Goal: Task Accomplishment & Management: Manage account settings

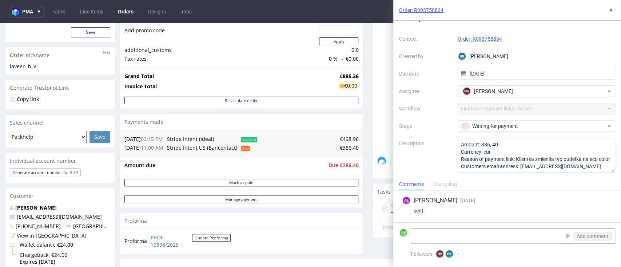
scroll to position [97, 0]
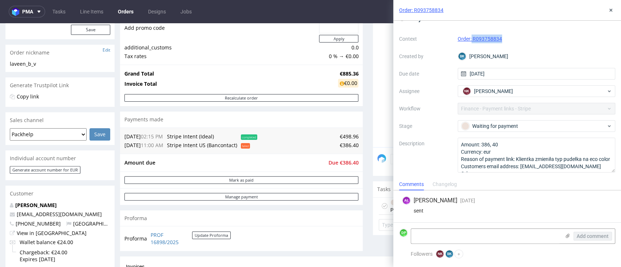
drag, startPoint x: 507, startPoint y: 41, endPoint x: 469, endPoint y: 44, distance: 38.0
click at [469, 44] on div "Context Order: R093758834 Created by BK Bogna Krystian Due date 11/08/2025 Assi…" at bounding box center [507, 103] width 216 height 140
click at [471, 44] on div "Context Order: R093758834 Created by BK Bogna Krystian Due date 11/08/2025 Assi…" at bounding box center [507, 103] width 216 height 140
click at [529, 32] on div "Payment link Context Order: R093758834 Created by BK Bogna Krystian Due date 11…" at bounding box center [507, 100] width 228 height 158
drag, startPoint x: 452, startPoint y: 13, endPoint x: 415, endPoint y: 8, distance: 36.7
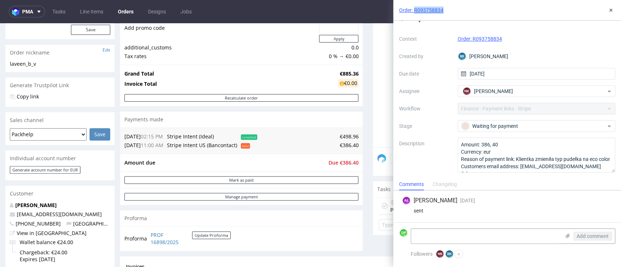
click at [415, 8] on div "Order: R093758834" at bounding box center [507, 10] width 228 height 21
copy link "R093758834"
click at [422, 241] on textarea at bounding box center [485, 236] width 149 height 15
type textarea "s"
type textarea "sent again"
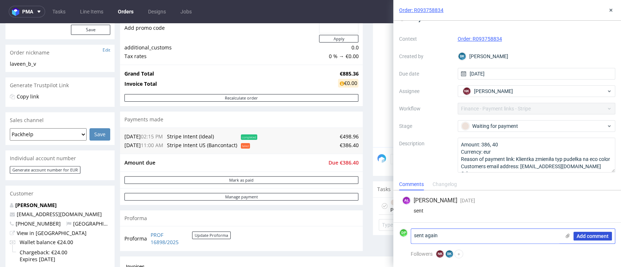
click at [584, 240] on button "Add comment" at bounding box center [593, 236] width 39 height 9
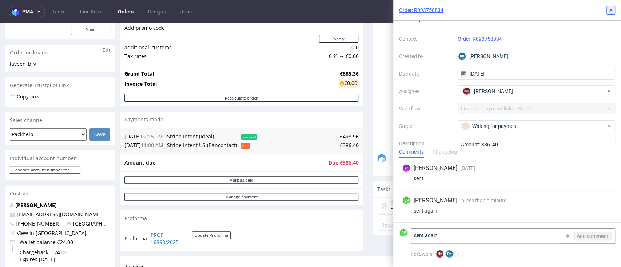
click at [608, 10] on icon at bounding box center [611, 10] width 6 height 6
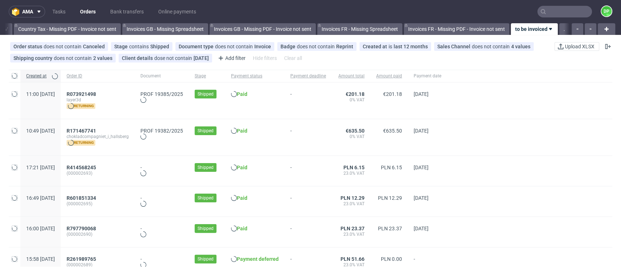
scroll to position [0, 849]
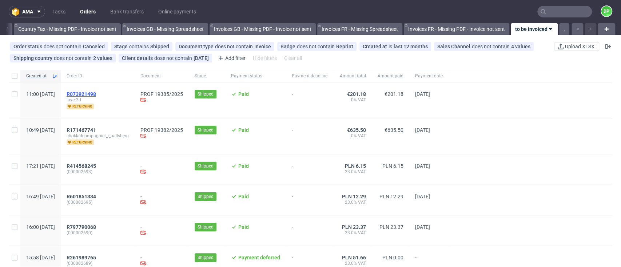
click at [96, 92] on span "R073921498" at bounding box center [81, 94] width 29 height 6
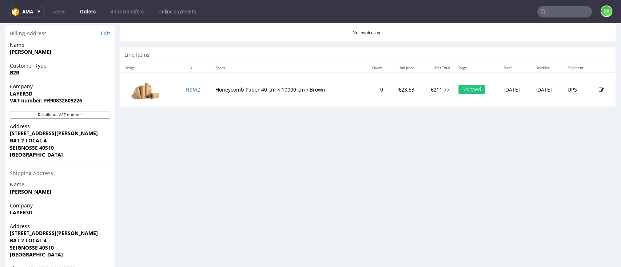
scroll to position [382, 0]
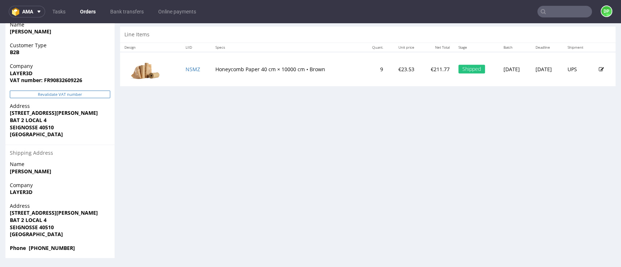
click at [47, 95] on button "Revalidate VAT number" at bounding box center [60, 95] width 100 height 8
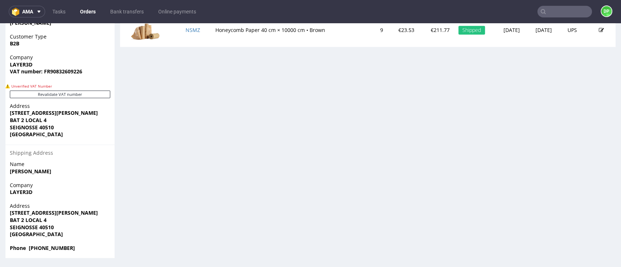
scroll to position [246, 0]
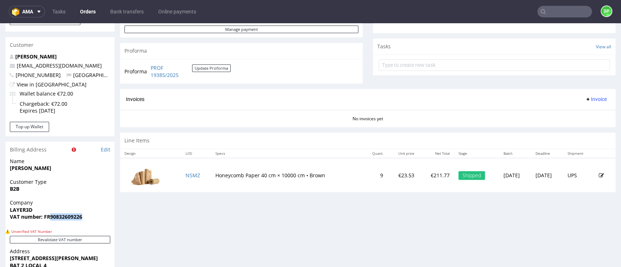
drag, startPoint x: 87, startPoint y: 215, endPoint x: 51, endPoint y: 223, distance: 37.3
click at [51, 223] on div "Company LAYER3D VAT number: FR90832609226" at bounding box center [59, 213] width 109 height 28
copy strong "90832609226"
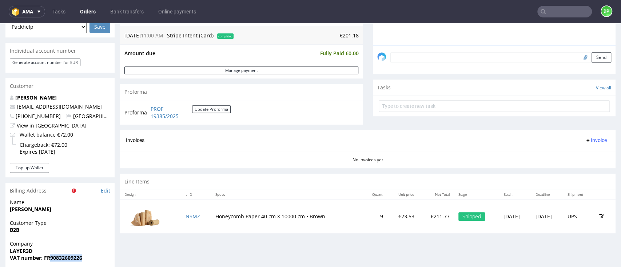
scroll to position [100, 0]
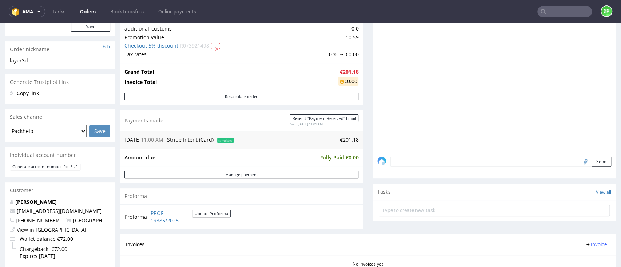
click at [579, 161] on input "file" at bounding box center [584, 161] width 10 height 9
type input "C:\fakepath\Zrzut ekranu 2025-09-11 142302.png"
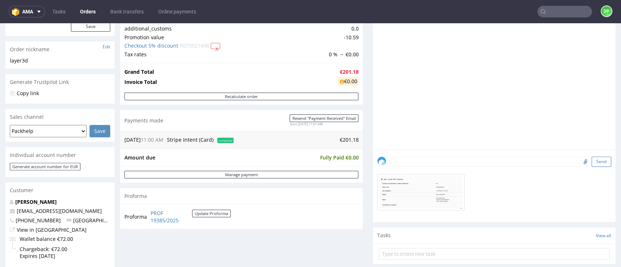
click at [592, 165] on button "Send" at bounding box center [602, 162] width 20 height 10
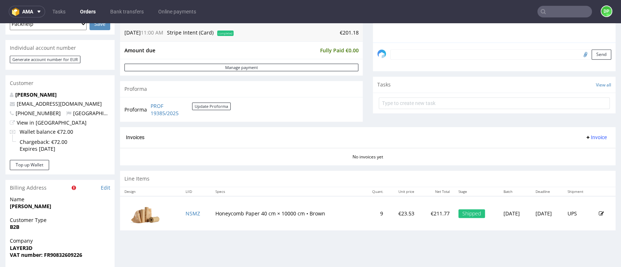
scroll to position [148, 0]
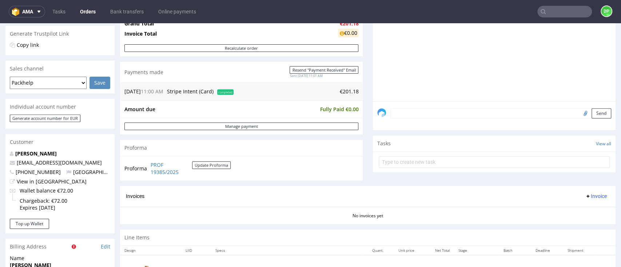
click at [585, 198] on span "Invoice" at bounding box center [596, 197] width 22 height 6
click at [562, 208] on li "Generate" at bounding box center [578, 211] width 47 height 13
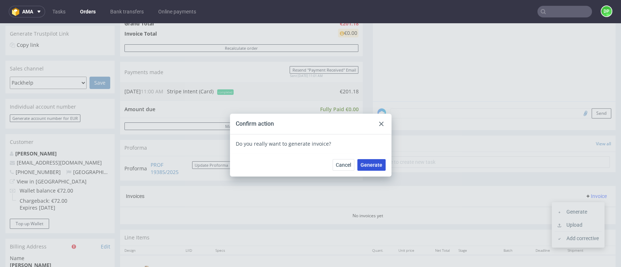
click at [374, 168] on button "Generate" at bounding box center [371, 165] width 28 height 12
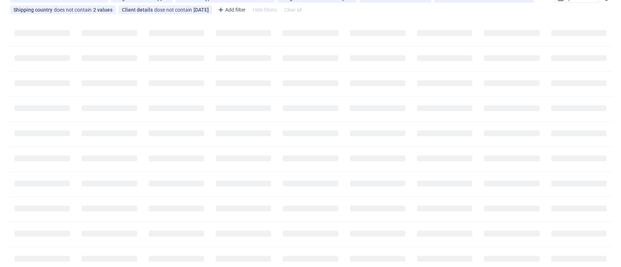
scroll to position [0, 849]
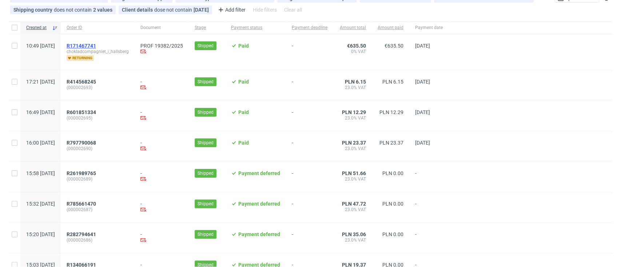
click at [96, 44] on span "R171467741" at bounding box center [81, 46] width 29 height 6
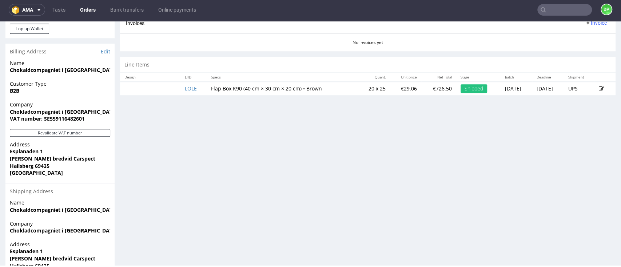
scroll to position [285, 0]
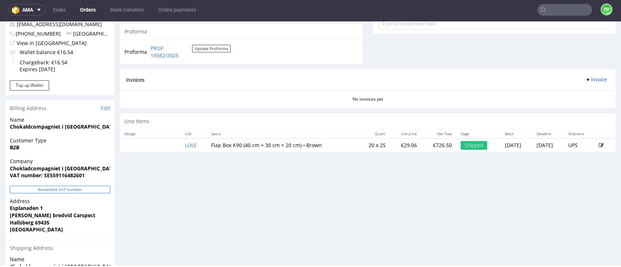
click at [55, 187] on button "Revalidate VAT number" at bounding box center [60, 190] width 100 height 8
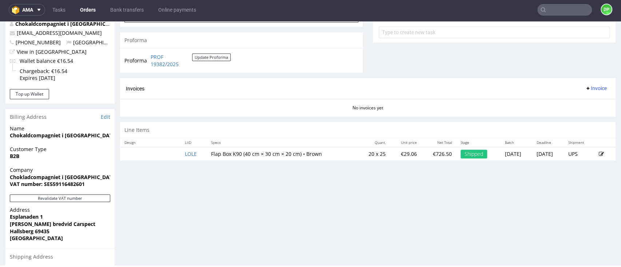
scroll to position [291, 0]
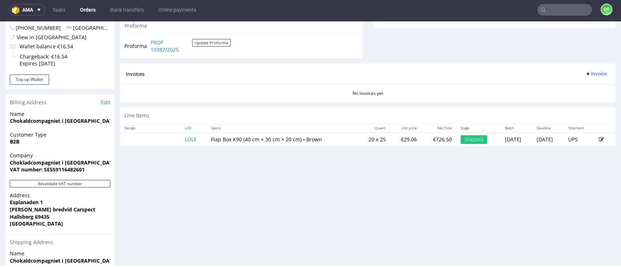
click at [585, 75] on span "Invoice" at bounding box center [596, 74] width 22 height 6
click at [575, 87] on span "Generate" at bounding box center [580, 89] width 35 height 7
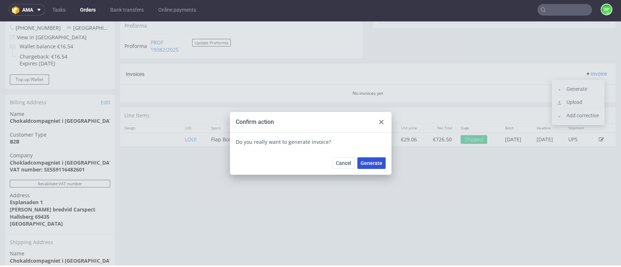
click at [364, 160] on button "Generate" at bounding box center [371, 164] width 28 height 12
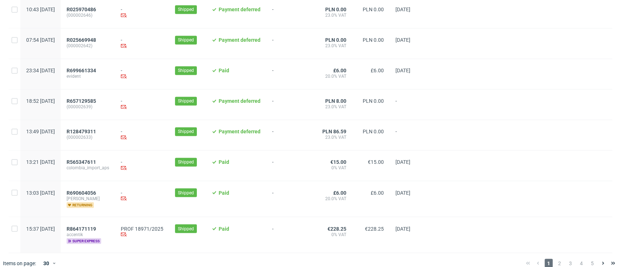
scroll to position [770, 0]
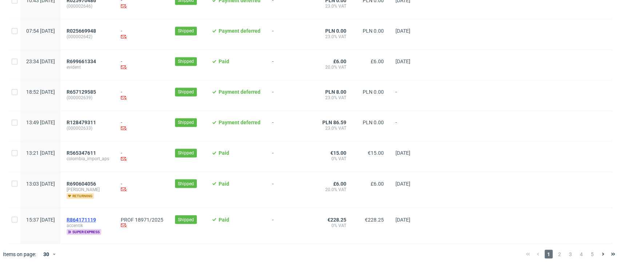
click at [96, 221] on span "R864171119" at bounding box center [81, 220] width 29 height 6
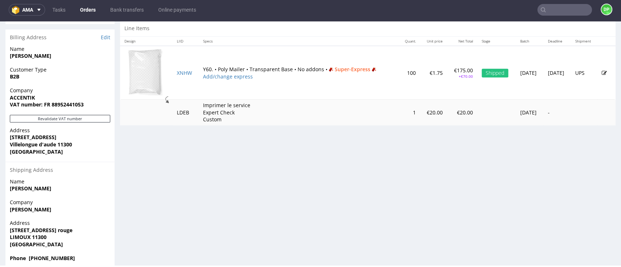
scroll to position [368, 0]
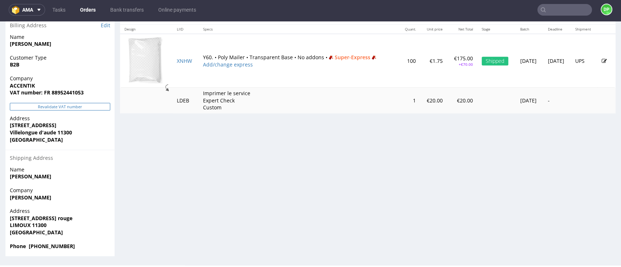
click at [40, 109] on button "Revalidate VAT number" at bounding box center [60, 107] width 100 height 8
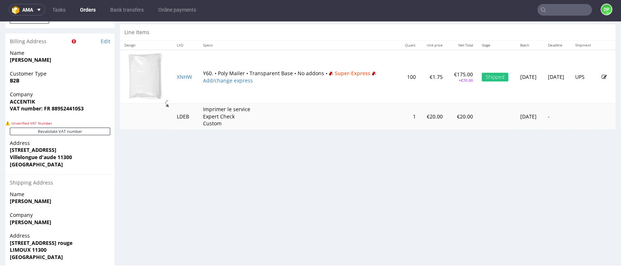
scroll to position [377, 0]
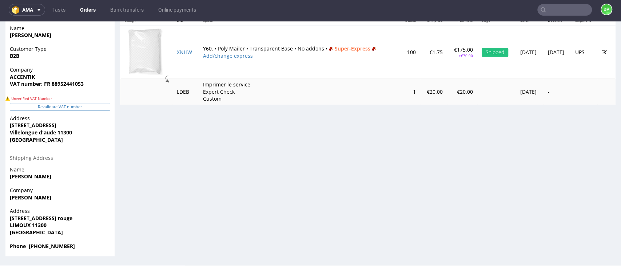
click at [49, 108] on button "Revalidate VAT number" at bounding box center [60, 107] width 100 height 8
drag, startPoint x: 85, startPoint y: 82, endPoint x: 51, endPoint y: 89, distance: 34.5
click at [51, 89] on div "Company ACCENTIK VAT number: FR 88952441053" at bounding box center [59, 80] width 109 height 28
copy strong "88952441053"
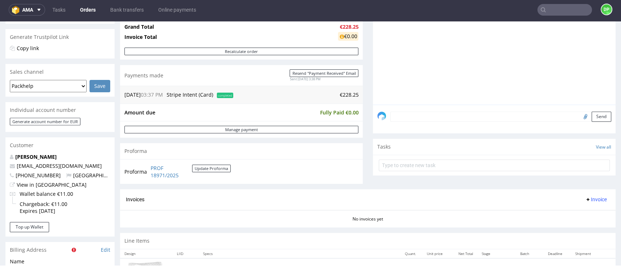
scroll to position [134, 0]
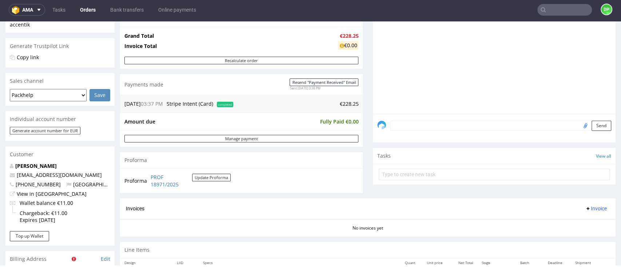
click at [579, 128] on input "file" at bounding box center [584, 125] width 10 height 9
type input "C:\fakepath\Zrzut ekranu 2025-09-11 142525.png"
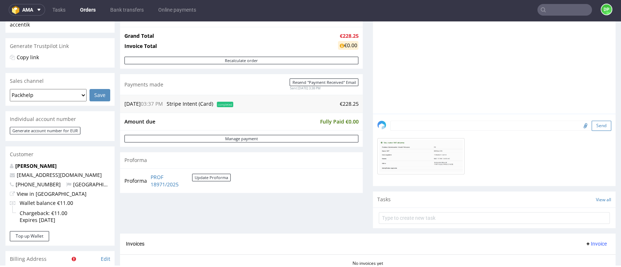
click at [592, 128] on button "Send" at bounding box center [602, 126] width 20 height 10
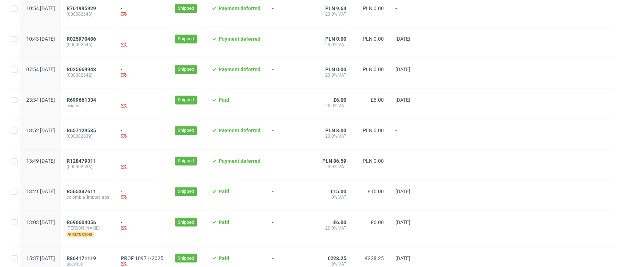
scroll to position [770, 0]
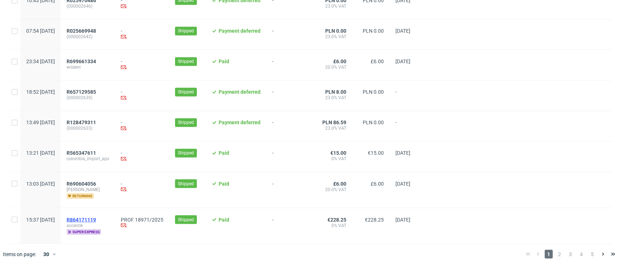
click at [96, 219] on span "R864171119" at bounding box center [81, 220] width 29 height 6
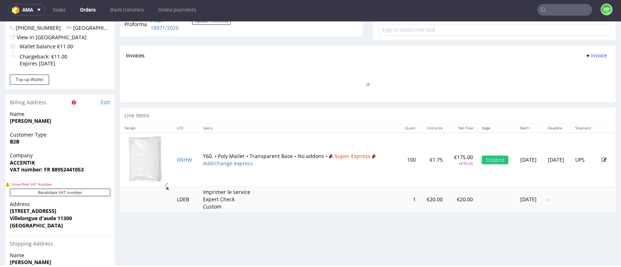
scroll to position [377, 0]
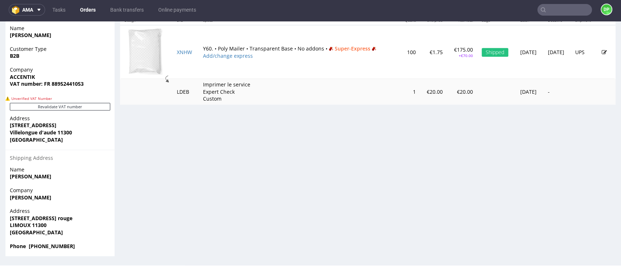
click at [62, 111] on div "Revalidate VAT number" at bounding box center [59, 109] width 109 height 12
click at [67, 107] on button "Revalidate VAT number" at bounding box center [60, 107] width 100 height 8
drag, startPoint x: 85, startPoint y: 86, endPoint x: 51, endPoint y: 87, distance: 33.9
drag, startPoint x: 82, startPoint y: 86, endPoint x: 52, endPoint y: 87, distance: 29.9
click at [52, 87] on strong "VAT number: FR 88952441053" at bounding box center [47, 83] width 74 height 7
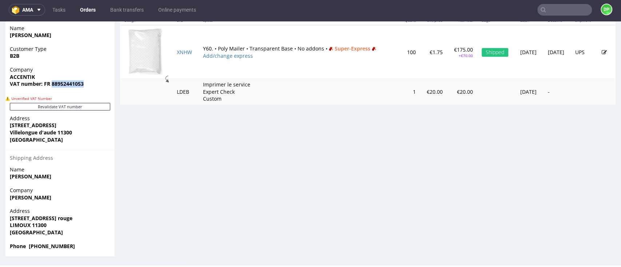
copy strong "88952441053"
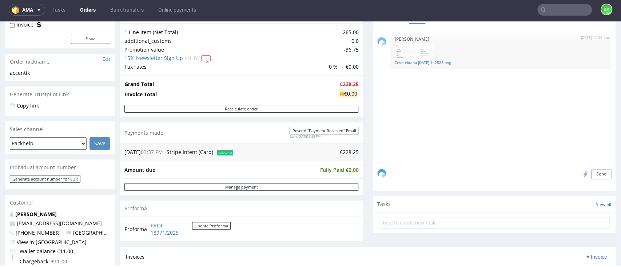
scroll to position [134, 0]
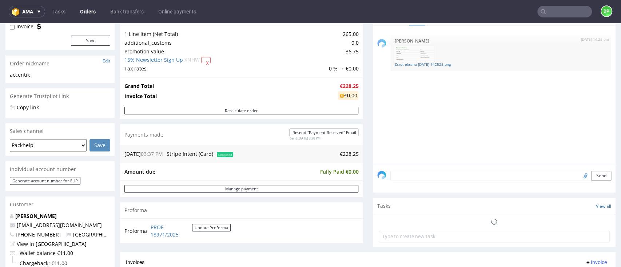
scroll to position [194, 0]
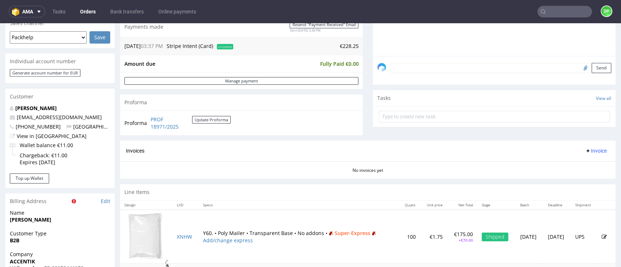
click at [585, 148] on span "Invoice" at bounding box center [596, 151] width 22 height 6
click at [564, 164] on span "Generate" at bounding box center [580, 166] width 35 height 7
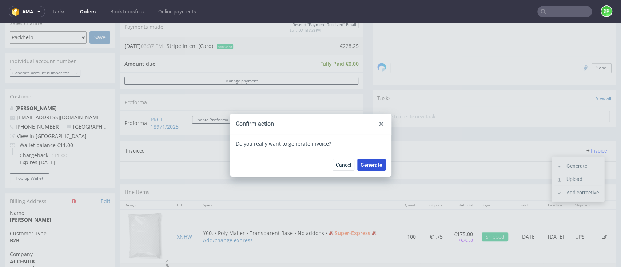
click at [375, 167] on span "Generate" at bounding box center [372, 165] width 22 height 5
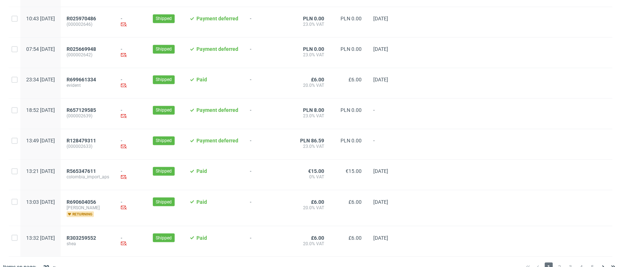
scroll to position [765, 0]
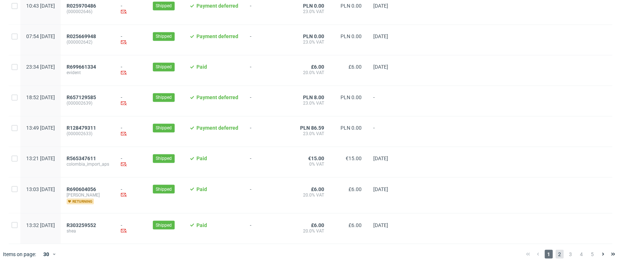
click at [556, 252] on span "2" at bounding box center [560, 254] width 8 height 9
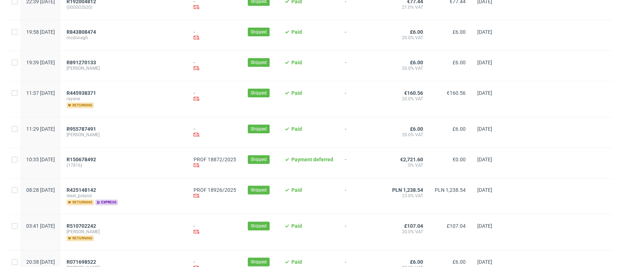
scroll to position [97, 0]
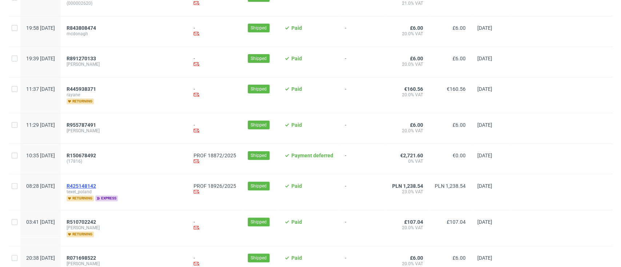
click at [96, 186] on span "R425148142" at bounding box center [81, 186] width 29 height 6
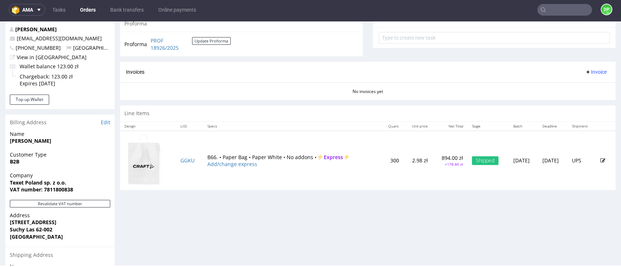
scroll to position [368, 0]
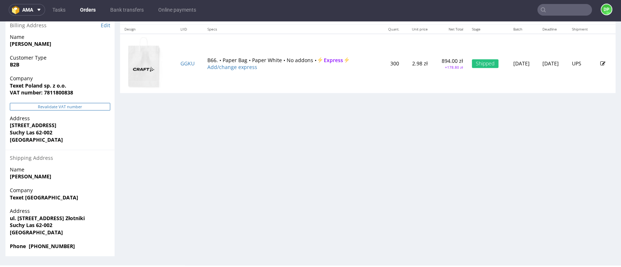
click at [68, 106] on button "Revalidate VAT number" at bounding box center [60, 107] width 100 height 8
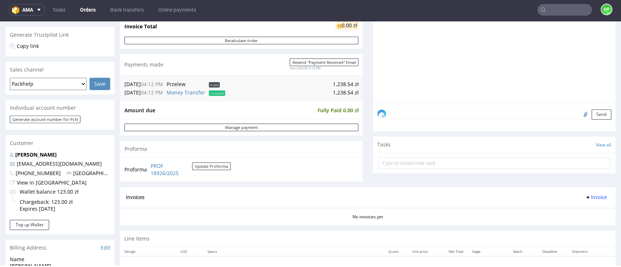
scroll to position [194, 0]
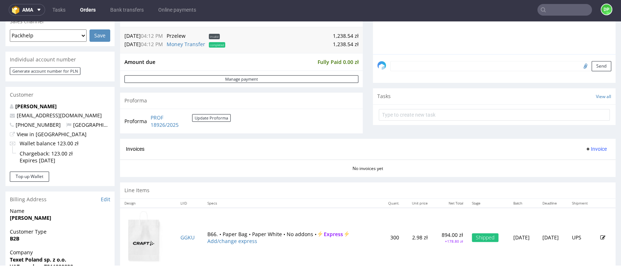
click at [585, 151] on span "Invoice" at bounding box center [596, 149] width 22 height 6
click at [564, 160] on li "Generate" at bounding box center [578, 164] width 47 height 13
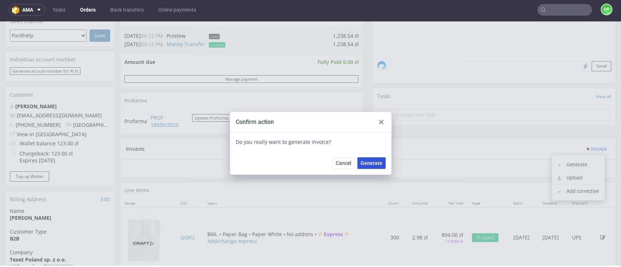
click at [373, 168] on div "Cancel Generate" at bounding box center [311, 163] width 162 height 24
click at [368, 164] on span "Generate" at bounding box center [372, 163] width 22 height 5
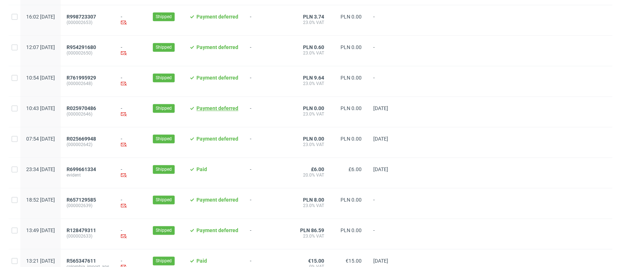
scroll to position [765, 0]
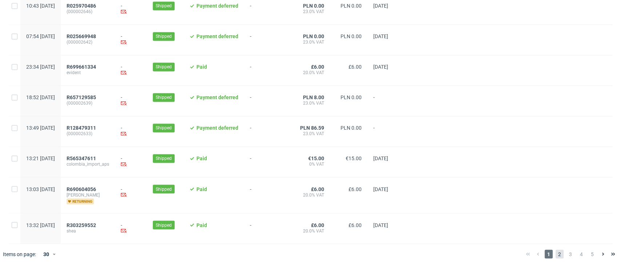
click at [556, 256] on span "2" at bounding box center [560, 254] width 8 height 9
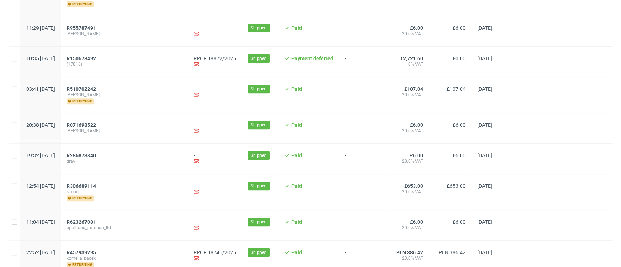
scroll to position [291, 0]
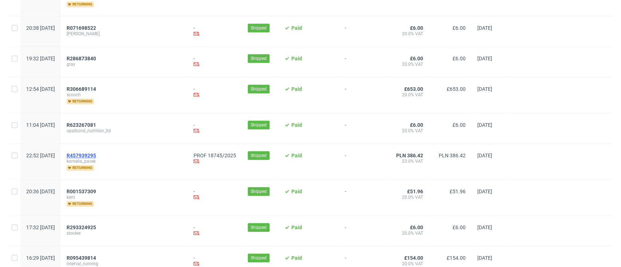
click at [96, 157] on span "R457939295" at bounding box center [81, 156] width 29 height 6
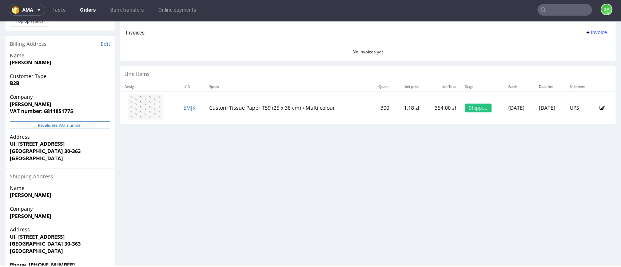
scroll to position [368, 0]
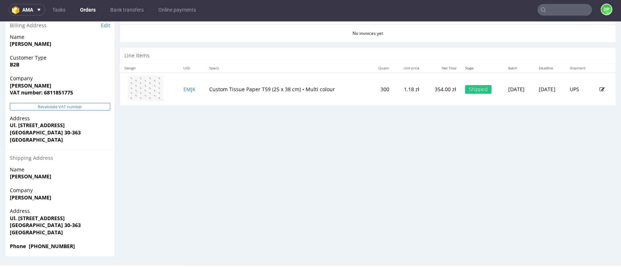
click at [68, 107] on button "Revalidate VAT number" at bounding box center [60, 107] width 100 height 8
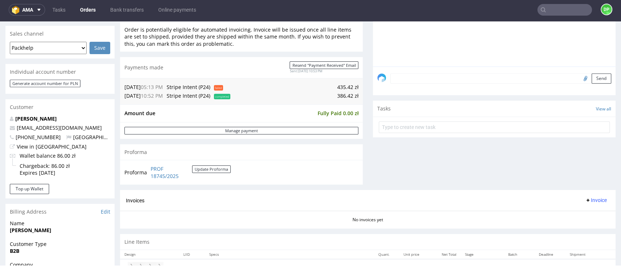
scroll to position [194, 0]
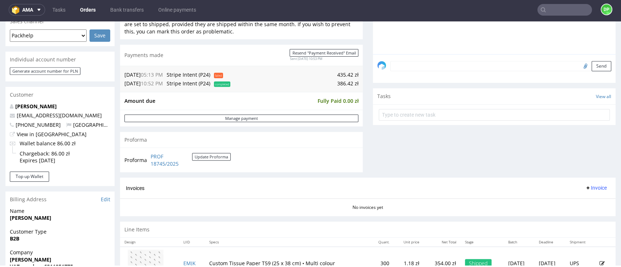
click at [585, 190] on span "Invoice" at bounding box center [596, 188] width 22 height 6
click at [567, 199] on li "Generate" at bounding box center [578, 203] width 47 height 13
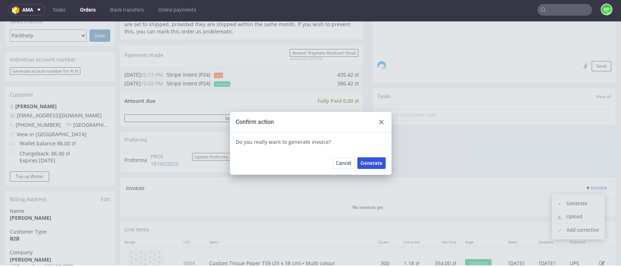
click at [368, 166] on button "Generate" at bounding box center [371, 164] width 28 height 12
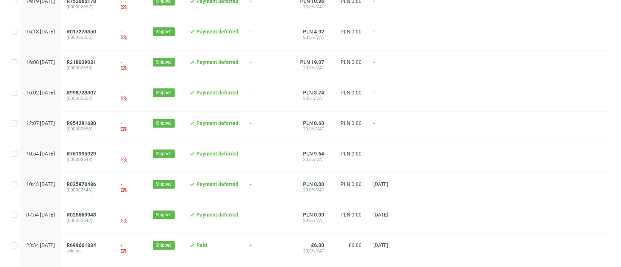
scroll to position [765, 0]
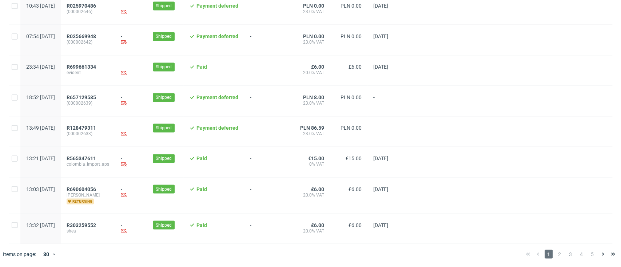
click at [547, 252] on div "1 2 3 4 5" at bounding box center [570, 254] width 95 height 9
click at [556, 253] on span "2" at bounding box center [560, 254] width 8 height 9
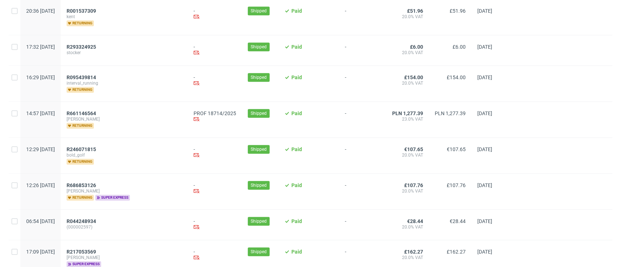
scroll to position [437, 0]
click at [96, 112] on span "R661146564" at bounding box center [81, 113] width 29 height 6
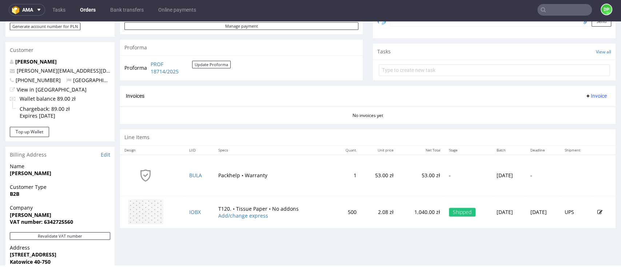
scroll to position [242, 0]
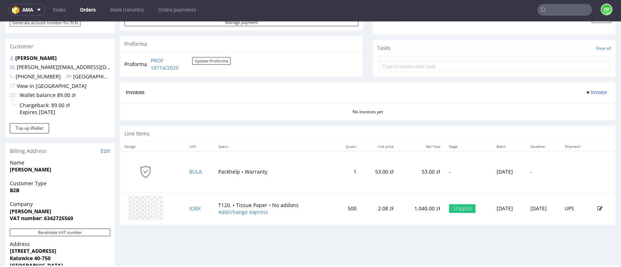
click at [585, 90] on span "Invoice" at bounding box center [596, 93] width 22 height 6
click at [568, 107] on span "Generate" at bounding box center [580, 107] width 35 height 7
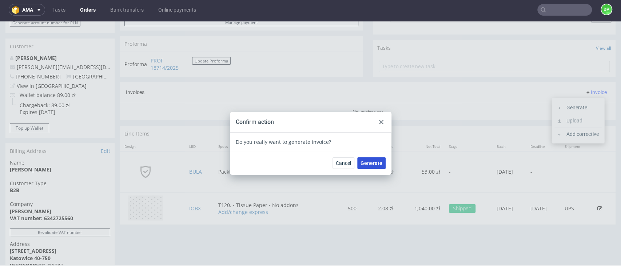
click at [365, 164] on span "Generate" at bounding box center [372, 163] width 22 height 5
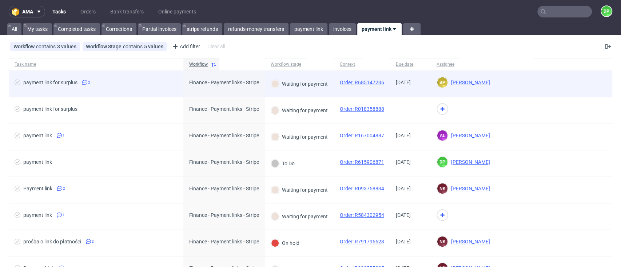
click at [144, 83] on span "payment link for surplus 2" at bounding box center [96, 84] width 163 height 9
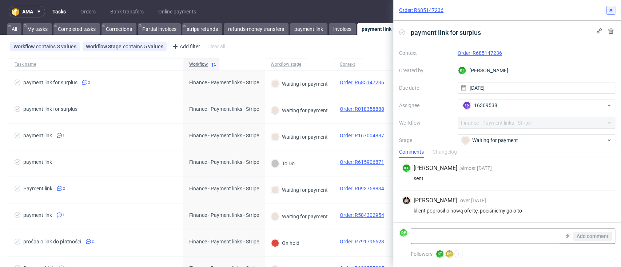
click at [610, 13] on button at bounding box center [611, 10] width 9 height 9
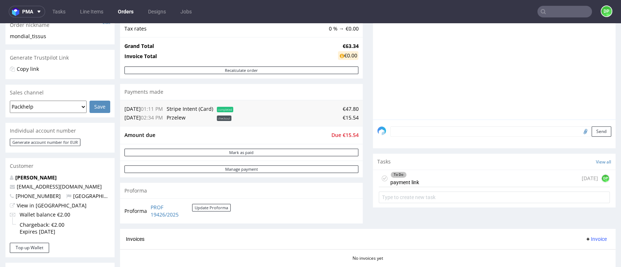
scroll to position [146, 0]
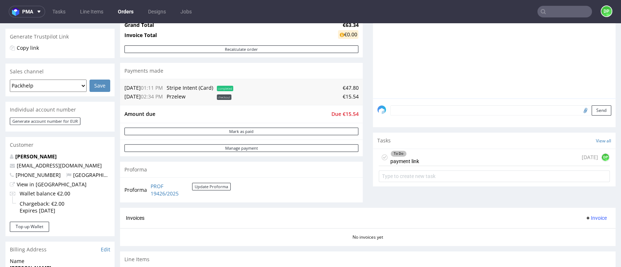
click at [471, 154] on div "To Do payment link today DP" at bounding box center [494, 157] width 231 height 17
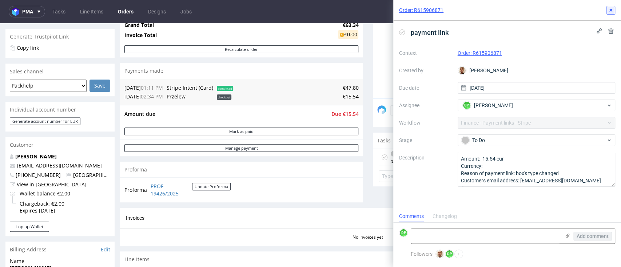
click at [610, 13] on button at bounding box center [611, 10] width 9 height 9
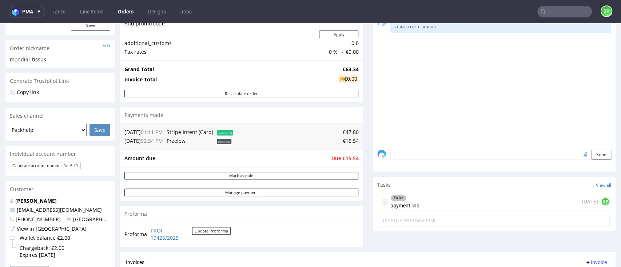
scroll to position [97, 0]
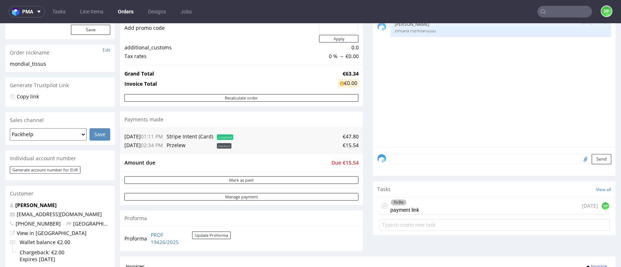
click at [431, 204] on div "To Do payment link today DP" at bounding box center [494, 206] width 231 height 17
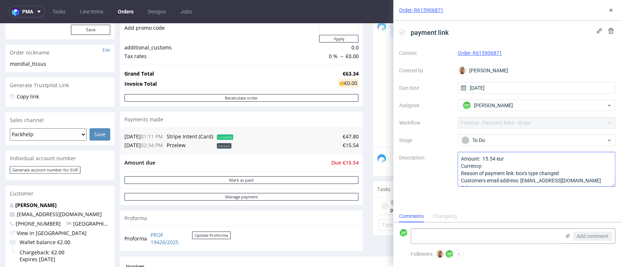
scroll to position [8, 0]
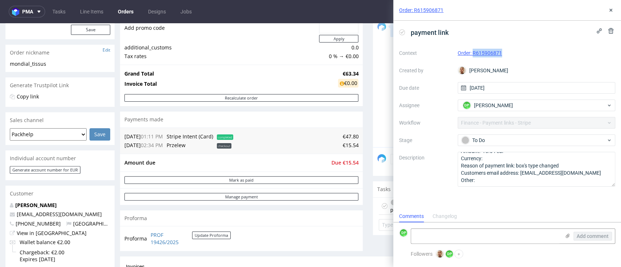
drag, startPoint x: 507, startPoint y: 54, endPoint x: 472, endPoint y: 53, distance: 35.0
click at [472, 53] on div "Order: R615906871" at bounding box center [537, 53] width 158 height 9
copy link "R615906871"
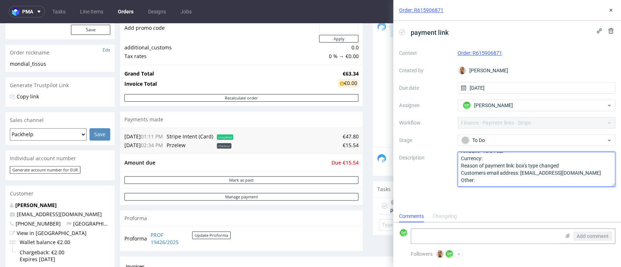
drag, startPoint x: 582, startPoint y: 176, endPoint x: 522, endPoint y: 172, distance: 59.8
click at [522, 172] on textarea "Amount: 15.54 eur Currency: Reason of payment link: box's type changed Customer…" at bounding box center [537, 169] width 158 height 35
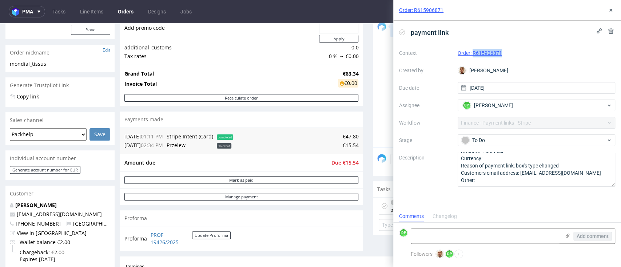
drag, startPoint x: 501, startPoint y: 55, endPoint x: 474, endPoint y: 59, distance: 27.9
click at [474, 59] on div "Context Order: R615906871 Created by Bartłomiej Leśniczuk Due date 11/09/2025 A…" at bounding box center [507, 117] width 216 height 140
copy link "R615906871"
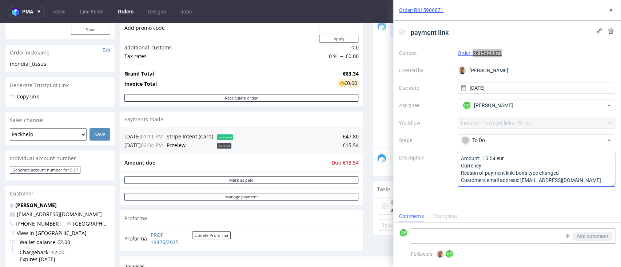
scroll to position [0, 0]
click at [521, 52] on div "Order: R615906871" at bounding box center [537, 53] width 158 height 9
drag, startPoint x: 520, startPoint y: 52, endPoint x: 474, endPoint y: 59, distance: 46.0
click at [474, 59] on div "Context Order: R615906871 Created by Bartłomiej Leśniczuk Due date 11/09/2025 A…" at bounding box center [507, 117] width 216 height 140
click at [524, 51] on div "Order: R615906871" at bounding box center [537, 53] width 158 height 9
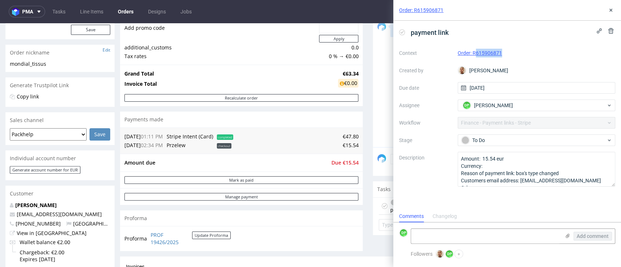
copy link "615906871"
drag, startPoint x: 610, startPoint y: 12, endPoint x: 600, endPoint y: 15, distance: 10.1
click at [610, 12] on icon at bounding box center [611, 10] width 6 height 6
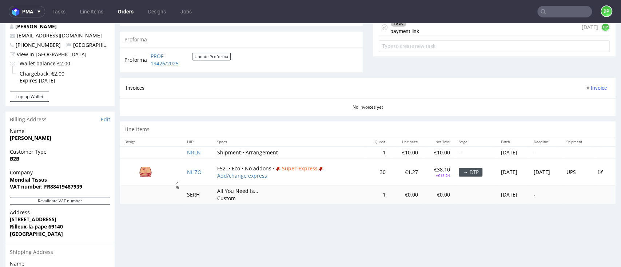
scroll to position [291, 0]
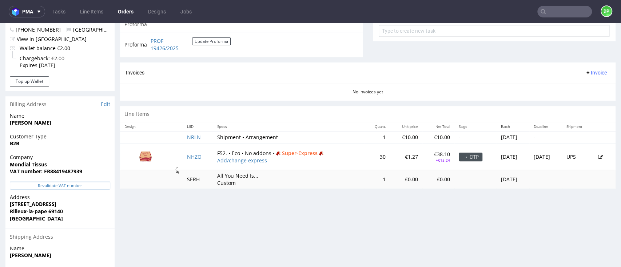
click at [60, 188] on button "Revalidate VAT number" at bounding box center [60, 186] width 100 height 8
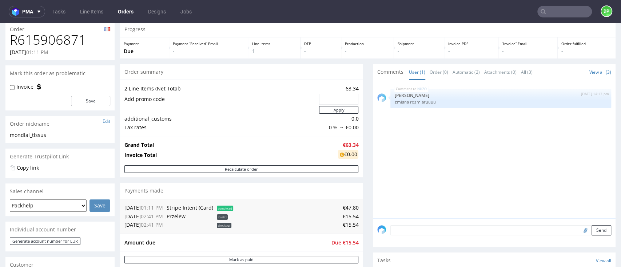
scroll to position [0, 0]
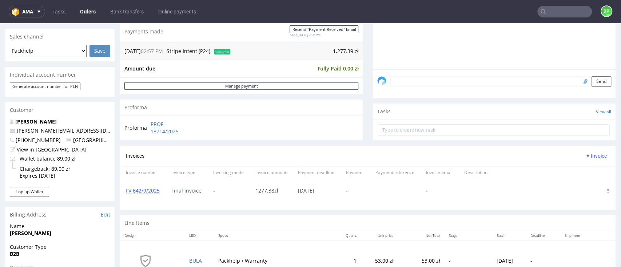
scroll to position [97, 0]
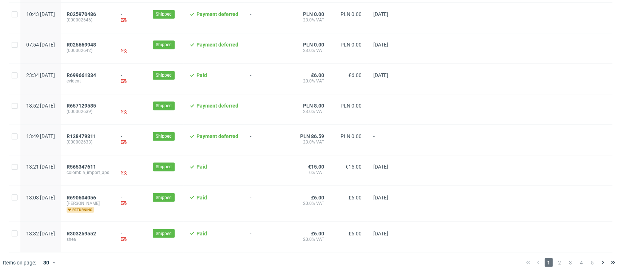
scroll to position [765, 0]
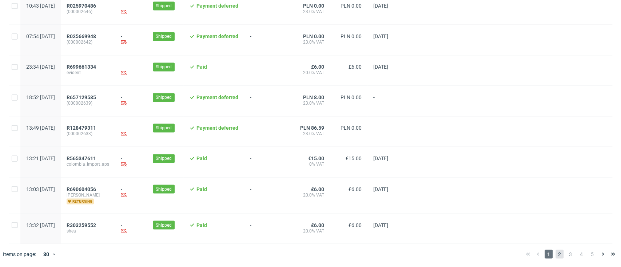
click at [556, 255] on span "2" at bounding box center [560, 254] width 8 height 9
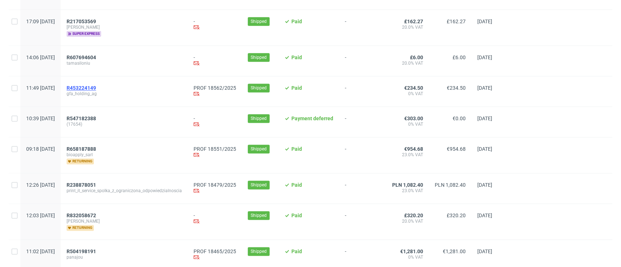
click at [96, 86] on span "R453224149" at bounding box center [81, 88] width 29 height 6
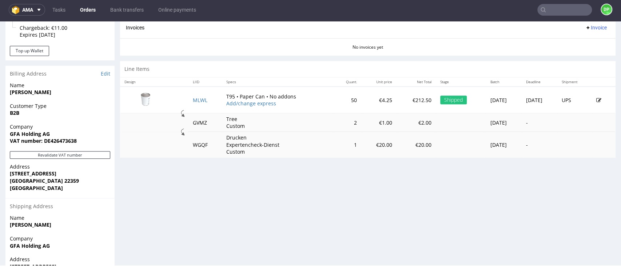
scroll to position [174, 0]
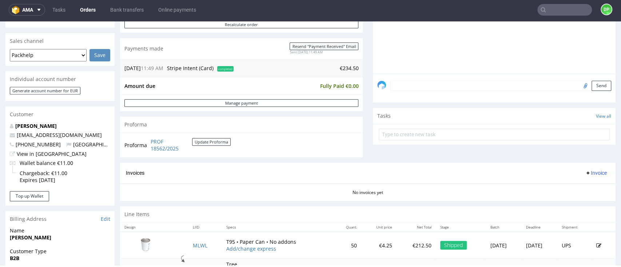
drag, startPoint x: 185, startPoint y: 128, endPoint x: 413, endPoint y: 166, distance: 231.0
click at [416, 168] on div "Invoices Invoice" at bounding box center [368, 173] width 496 height 21
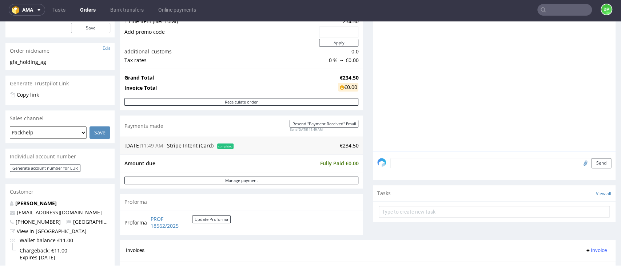
scroll to position [340, 0]
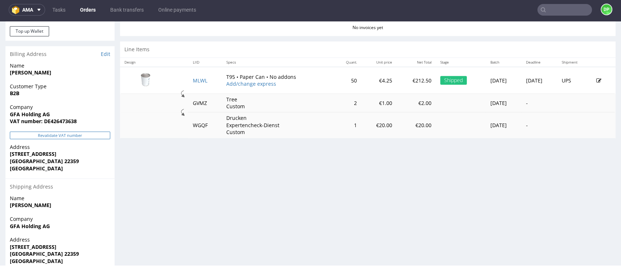
click at [29, 132] on button "Revalidate VAT number" at bounding box center [60, 136] width 100 height 8
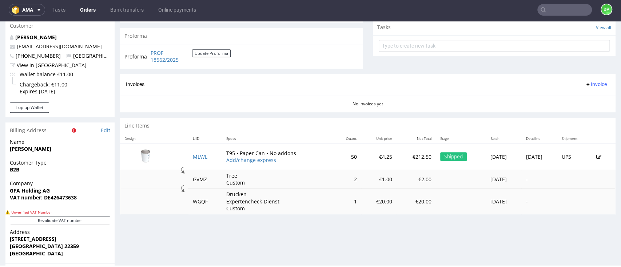
scroll to position [377, 0]
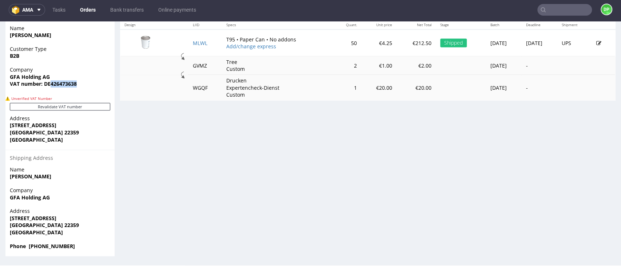
drag, startPoint x: 82, startPoint y: 88, endPoint x: 52, endPoint y: 92, distance: 30.8
click at [52, 92] on div "Company GFA Holding AG VAT number: DE426473638" at bounding box center [59, 80] width 109 height 28
copy strong "426473638"
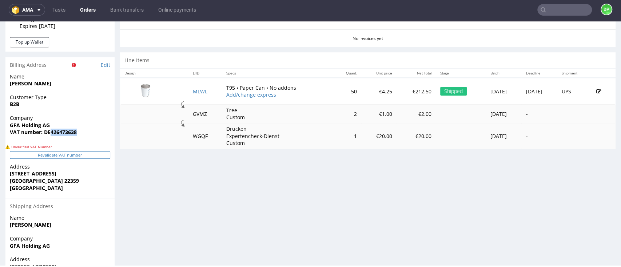
click at [80, 155] on button "Revalidate VAT number" at bounding box center [60, 155] width 100 height 8
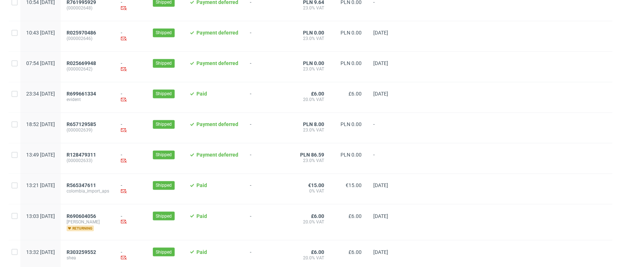
scroll to position [765, 0]
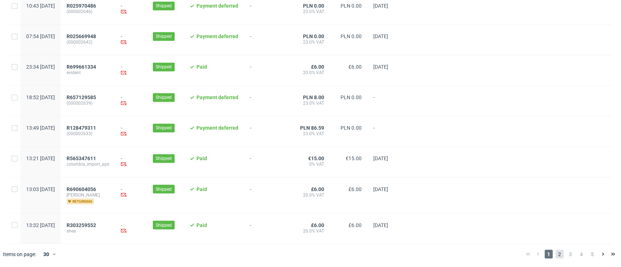
click at [556, 257] on span "2" at bounding box center [560, 254] width 8 height 9
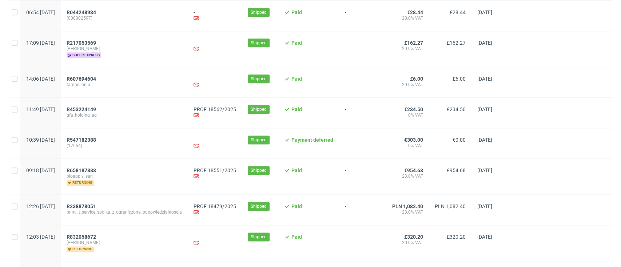
scroll to position [631, 0]
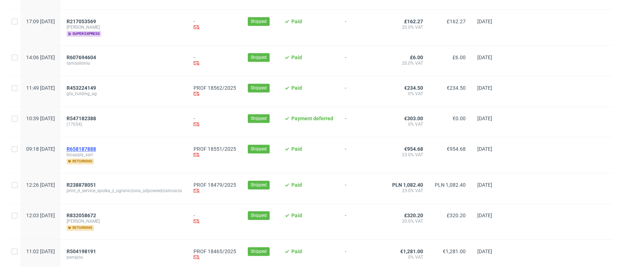
click at [96, 146] on span "R658187888" at bounding box center [81, 149] width 29 height 6
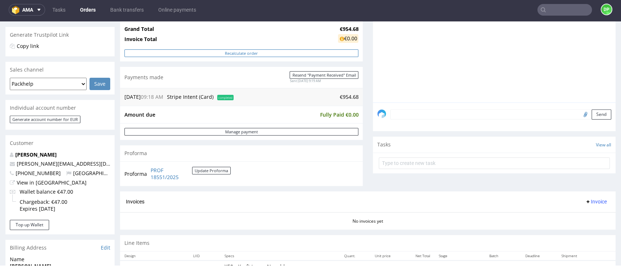
scroll to position [291, 0]
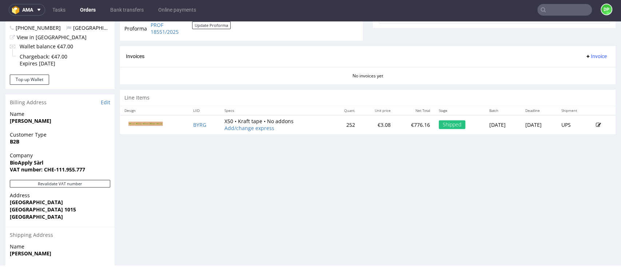
click at [53, 180] on div "Company BioApply Sàrl VAT number: CHE-111.955.777" at bounding box center [59, 166] width 109 height 28
click at [54, 184] on button "Revalidate VAT number" at bounding box center [60, 184] width 100 height 8
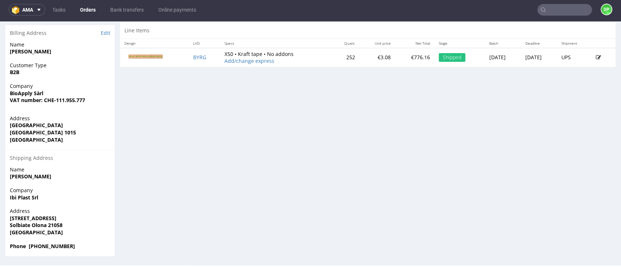
scroll to position [368, 0]
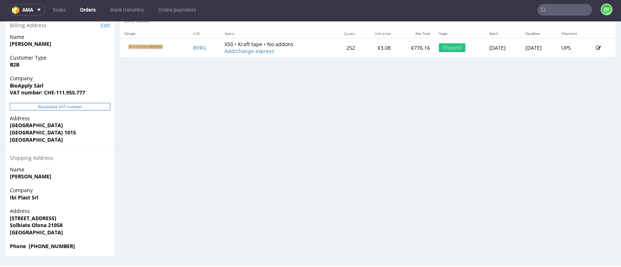
click at [74, 110] on button "Revalidate VAT number" at bounding box center [60, 107] width 100 height 8
click at [57, 108] on button "Revalidate VAT number" at bounding box center [60, 107] width 100 height 8
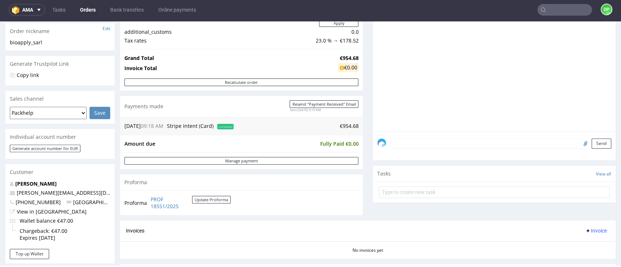
scroll to position [340, 0]
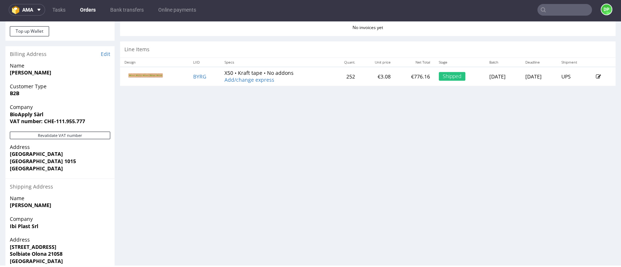
click at [53, 124] on strong "VAT number: CHE-111.955.777" at bounding box center [47, 121] width 75 height 7
click at [52, 122] on strong "VAT number: CHE-111.955.777" at bounding box center [47, 121] width 75 height 7
drag, startPoint x: 86, startPoint y: 124, endPoint x: 44, endPoint y: 119, distance: 42.9
click at [44, 119] on span "VAT number: CHE-111.955.777" at bounding box center [60, 121] width 100 height 7
click at [107, 112] on span "BioApply Sàrl" at bounding box center [60, 114] width 100 height 7
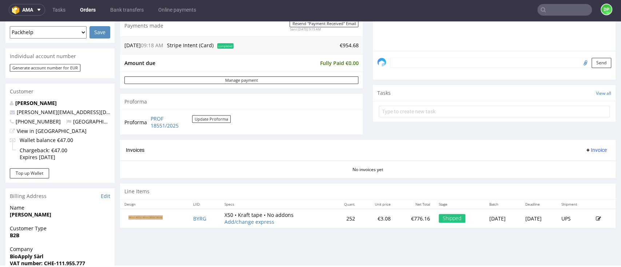
scroll to position [242, 0]
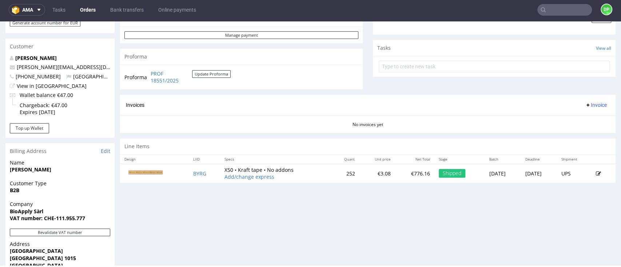
click at [585, 105] on span "Invoice" at bounding box center [596, 105] width 22 height 6
click at [571, 117] on span "Generate" at bounding box center [580, 120] width 35 height 7
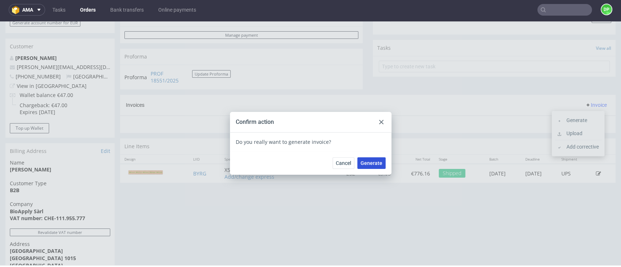
click at [377, 164] on span "Generate" at bounding box center [372, 163] width 22 height 5
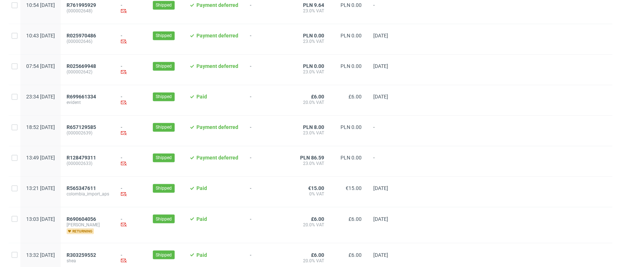
scroll to position [765, 0]
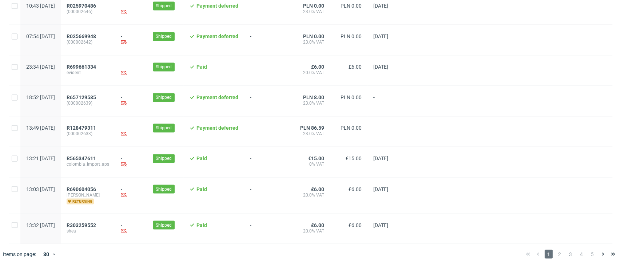
click at [547, 257] on div "1 2 3 4 5" at bounding box center [570, 254] width 95 height 9
click at [556, 255] on span "2" at bounding box center [560, 254] width 8 height 9
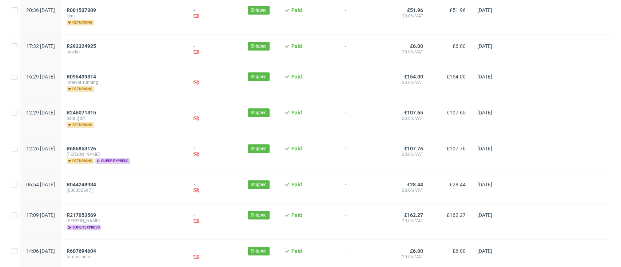
scroll to position [631, 0]
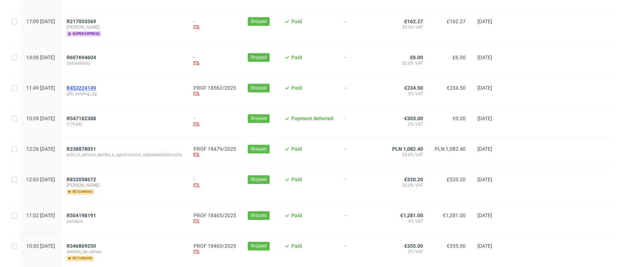
click at [96, 87] on span "R453224149" at bounding box center [81, 88] width 29 height 6
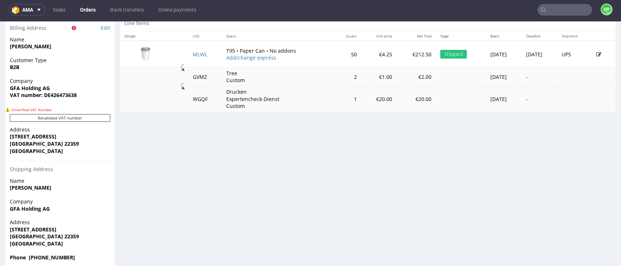
scroll to position [377, 0]
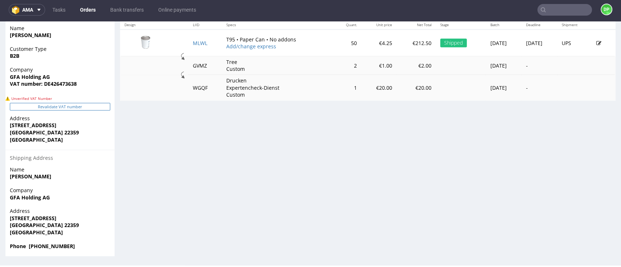
click at [76, 107] on button "Revalidate VAT number" at bounding box center [60, 107] width 100 height 8
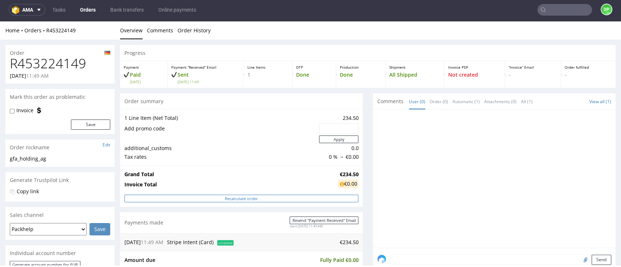
scroll to position [194, 0]
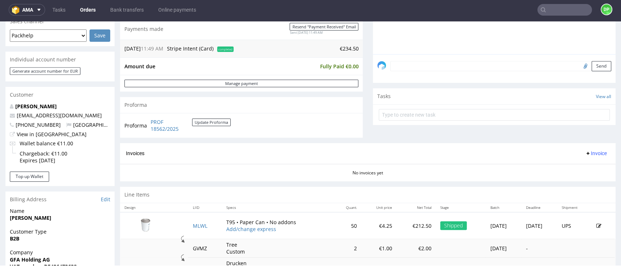
click at [587, 153] on span "Invoice" at bounding box center [596, 154] width 22 height 6
click at [568, 167] on span "Generate" at bounding box center [580, 168] width 35 height 7
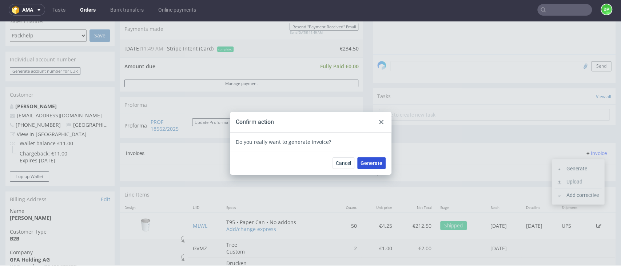
click at [374, 164] on span "Generate" at bounding box center [372, 163] width 22 height 5
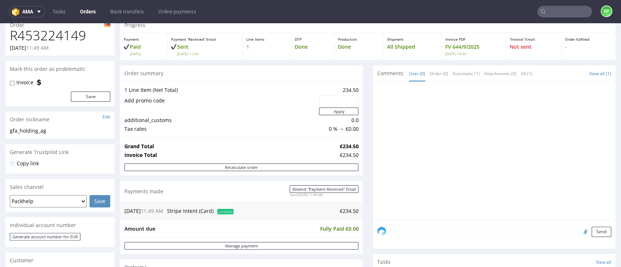
scroll to position [29, 0]
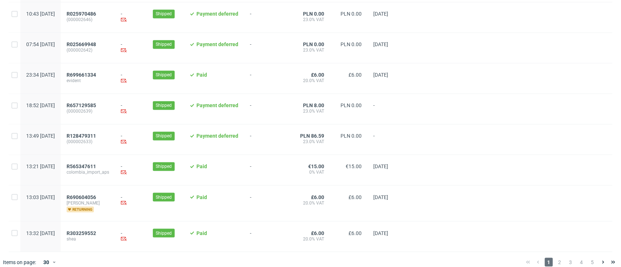
scroll to position [765, 0]
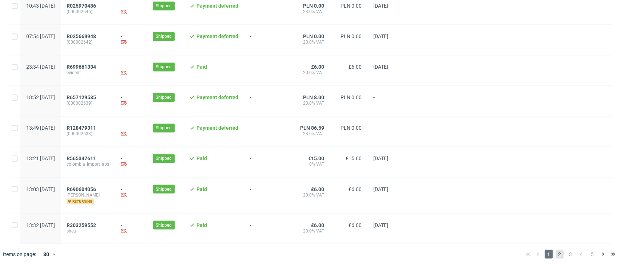
click at [556, 252] on span "2" at bounding box center [560, 254] width 8 height 9
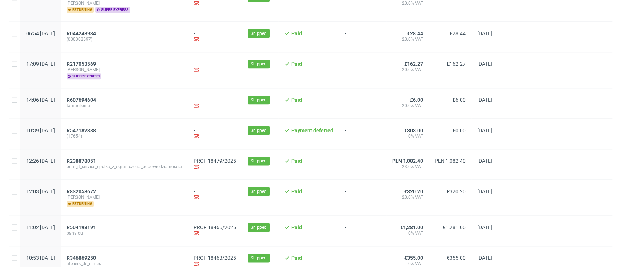
scroll to position [679, 0]
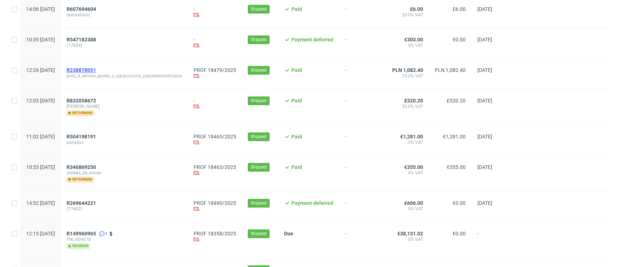
click at [96, 70] on span "R238878051" at bounding box center [81, 70] width 29 height 6
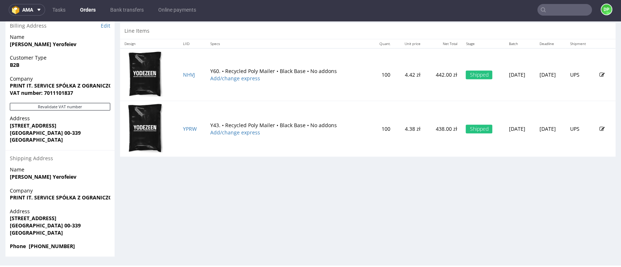
scroll to position [376, 0]
click at [79, 107] on button "Revalidate VAT number" at bounding box center [60, 107] width 100 height 8
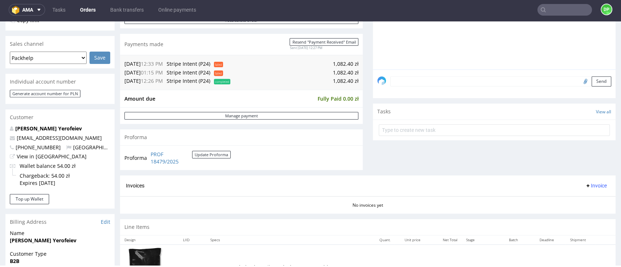
scroll to position [194, 0]
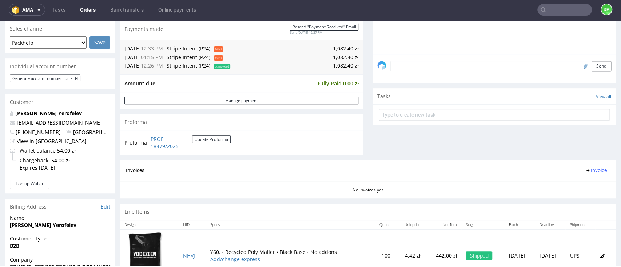
click at [585, 174] on span "Invoice" at bounding box center [596, 171] width 22 height 6
click at [575, 182] on li "Generate" at bounding box center [578, 186] width 47 height 13
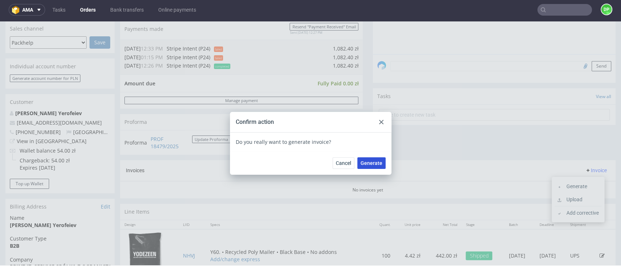
click at [361, 162] on span "Generate" at bounding box center [372, 163] width 22 height 5
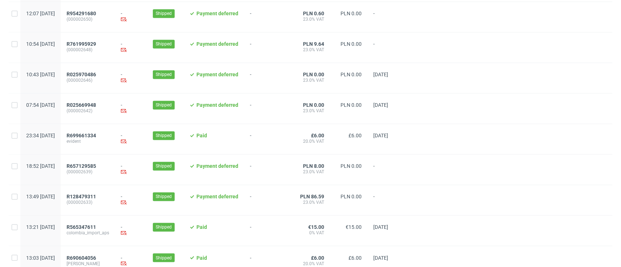
scroll to position [765, 0]
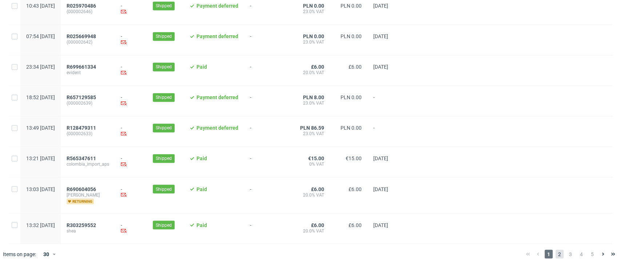
click at [556, 251] on span "2" at bounding box center [560, 254] width 8 height 9
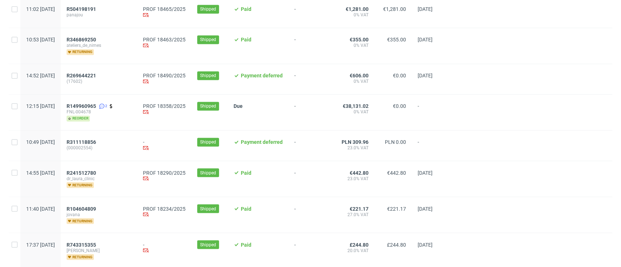
scroll to position [728, 0]
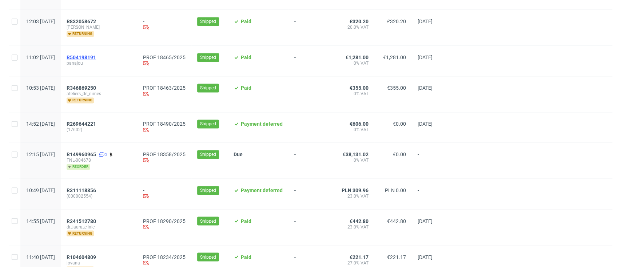
click at [96, 56] on span "R504198191" at bounding box center [81, 58] width 29 height 6
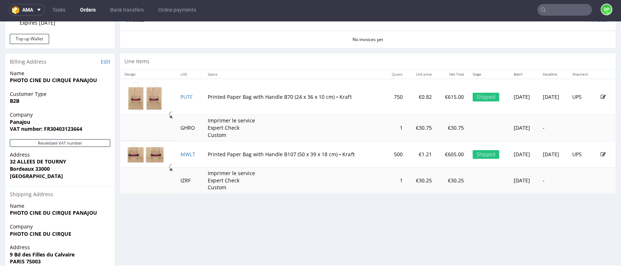
scroll to position [368, 0]
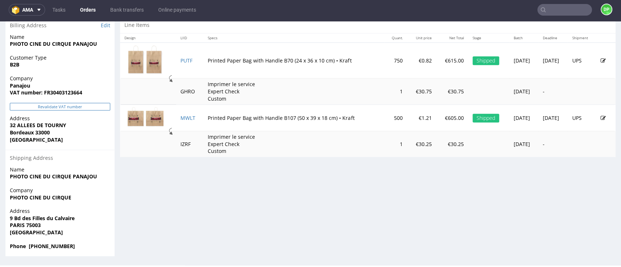
click at [79, 107] on button "Revalidate VAT number" at bounding box center [60, 107] width 100 height 8
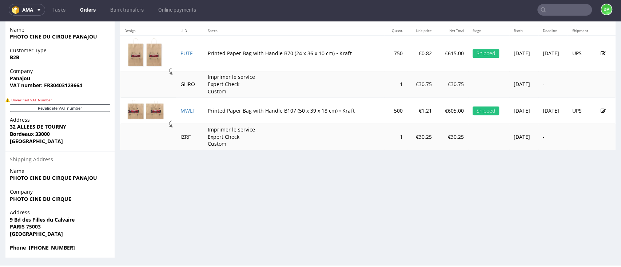
scroll to position [377, 0]
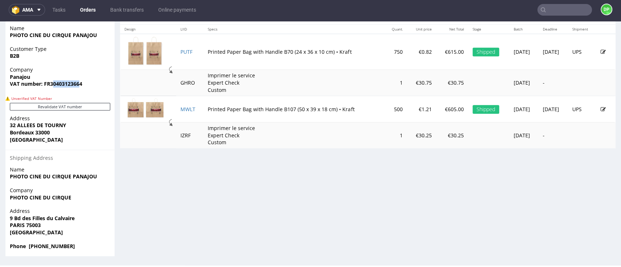
drag, startPoint x: 80, startPoint y: 85, endPoint x: 54, endPoint y: 91, distance: 27.1
click at [54, 91] on div "Company Panajou VAT number: FR30403123664" at bounding box center [59, 80] width 109 height 28
click at [82, 88] on div "Company Panajou VAT number: FR30403123664" at bounding box center [59, 80] width 109 height 28
drag, startPoint x: 88, startPoint y: 82, endPoint x: 49, endPoint y: 91, distance: 40.2
click at [49, 91] on div "Company Panajou VAT number: FR30403123664" at bounding box center [59, 80] width 109 height 28
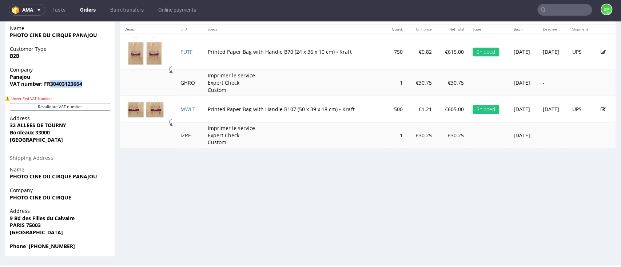
copy strong "30403123664"
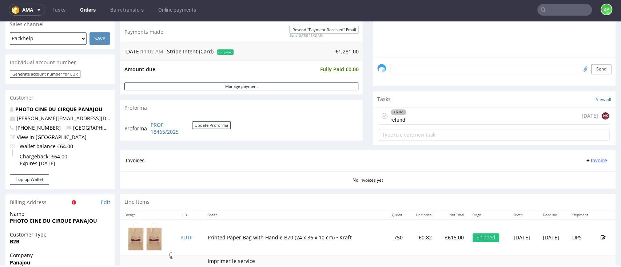
scroll to position [183, 0]
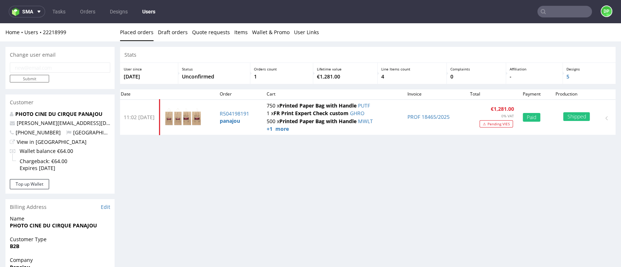
scroll to position [172, 0]
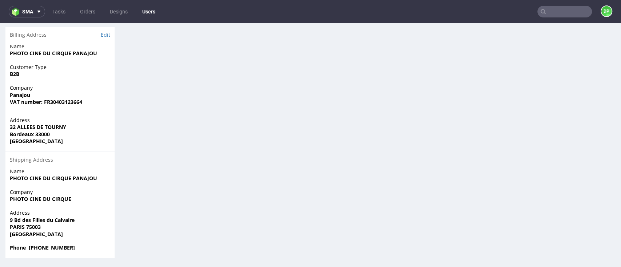
click at [277, 170] on div "Stats User since 29th Aug 2025 Status Unconfirmed Orders count 1 Lifetime value…" at bounding box center [368, 66] width 496 height 384
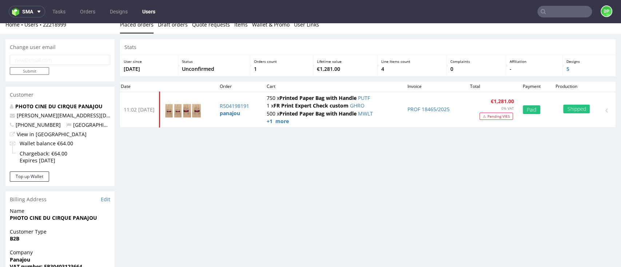
scroll to position [0, 0]
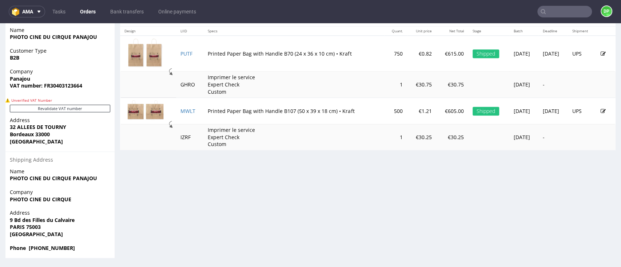
scroll to position [2, 0]
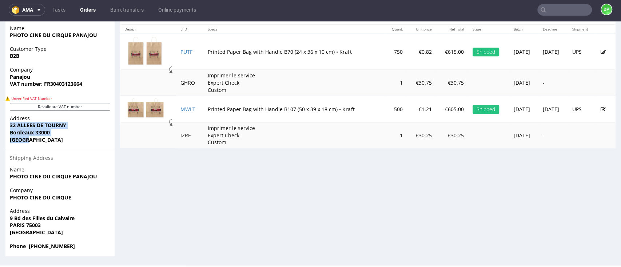
drag, startPoint x: 38, startPoint y: 139, endPoint x: 6, endPoint y: 123, distance: 36.3
click at [6, 123] on div "Address 32 ALLEES DE TOURNY Bordeaux 33000 France" at bounding box center [59, 132] width 109 height 35
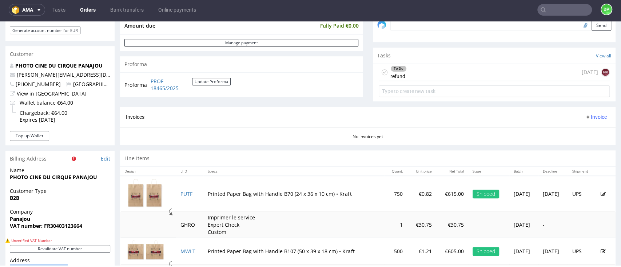
scroll to position [183, 0]
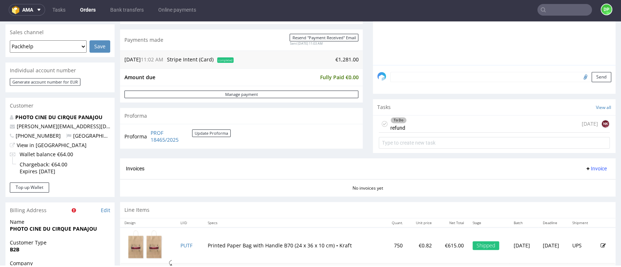
click at [357, 163] on div "Invoices Invoice" at bounding box center [368, 169] width 496 height 21
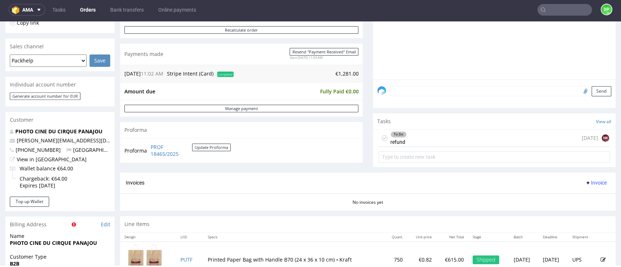
scroll to position [146, 0]
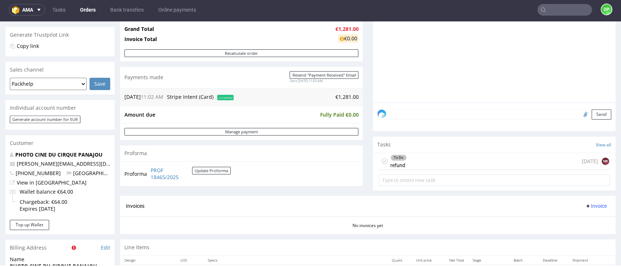
click at [579, 115] on input "file" at bounding box center [584, 114] width 10 height 9
type input "C:\fakepath\Zrzut ekranu 2025-09-11 145502.png"
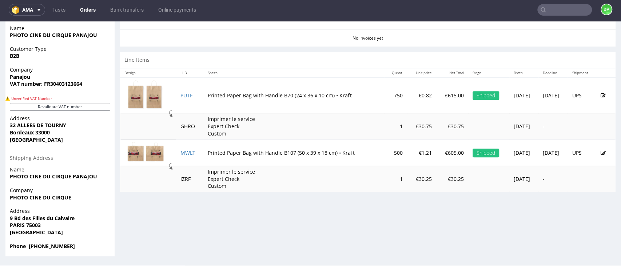
scroll to position [183, 0]
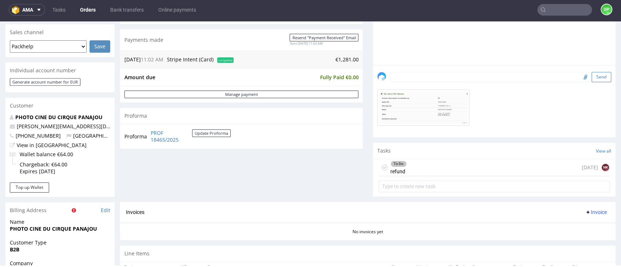
click at [592, 76] on button "Send" at bounding box center [602, 77] width 20 height 10
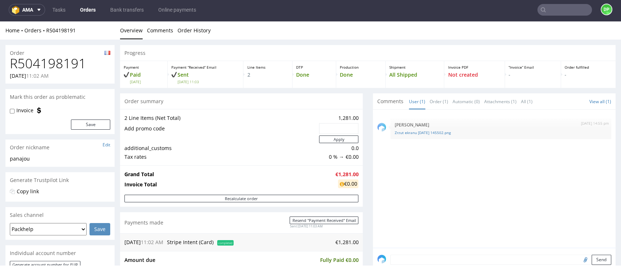
scroll to position [146, 0]
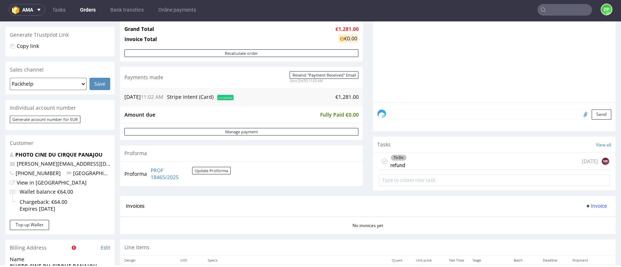
click at [416, 161] on div "To Do refund 6 days ago NK" at bounding box center [494, 161] width 231 height 17
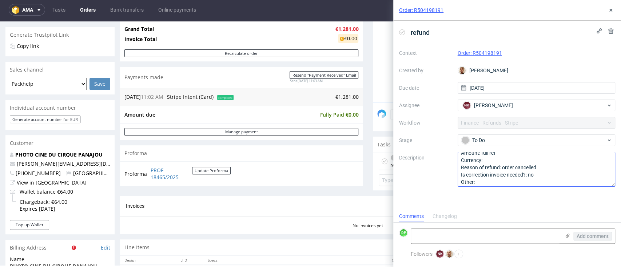
scroll to position [8, 0]
click at [608, 8] on icon at bounding box center [611, 10] width 6 height 6
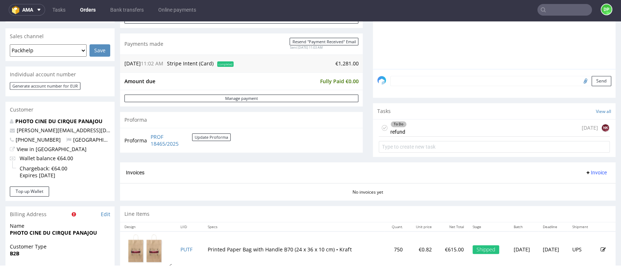
scroll to position [194, 0]
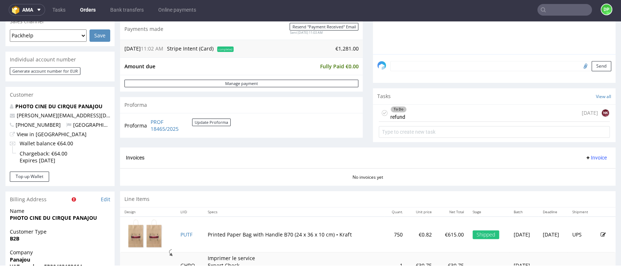
click at [440, 118] on div "To Do refund 6 days ago NK" at bounding box center [494, 113] width 231 height 17
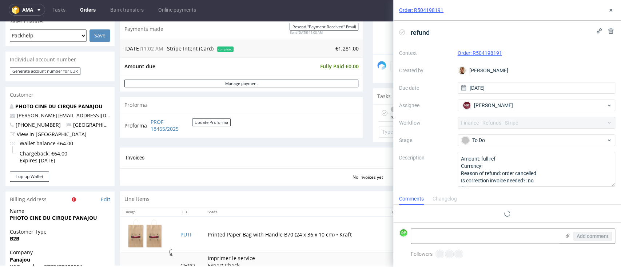
scroll to position [6, 0]
click at [222, 209] on th "Specs" at bounding box center [293, 212] width 181 height 9
click at [611, 13] on icon at bounding box center [611, 10] width 6 height 6
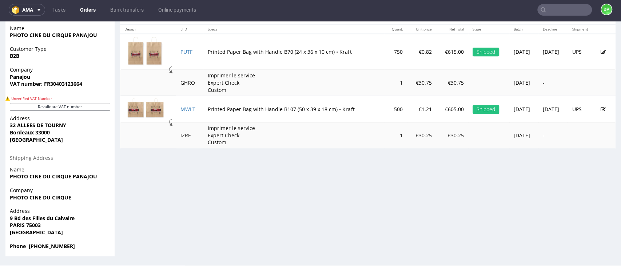
scroll to position [329, 0]
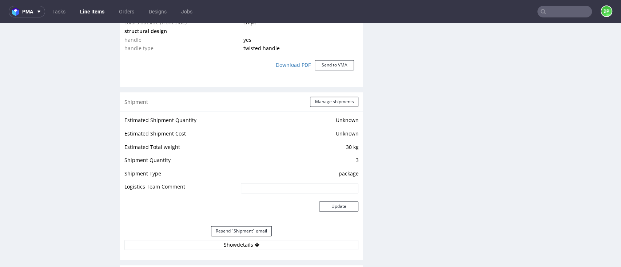
scroll to position [728, 0]
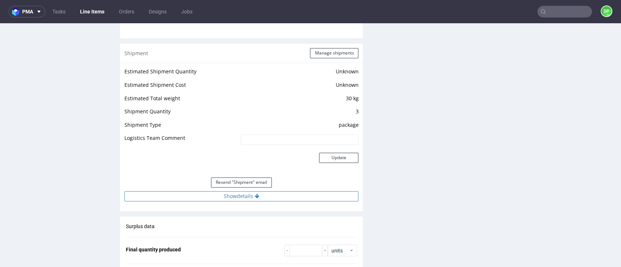
click at [228, 198] on button "Show details" at bounding box center [241, 196] width 234 height 10
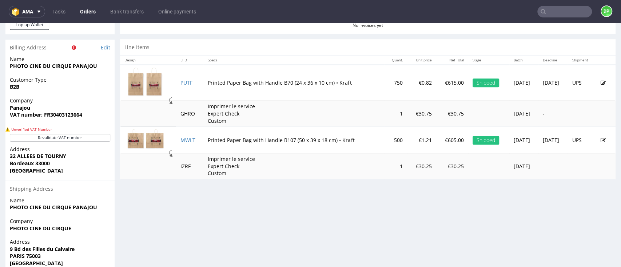
scroll to position [377, 0]
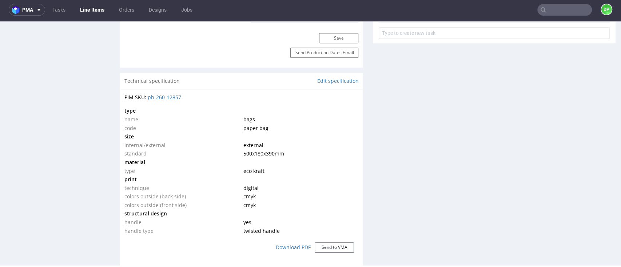
scroll to position [728, 0]
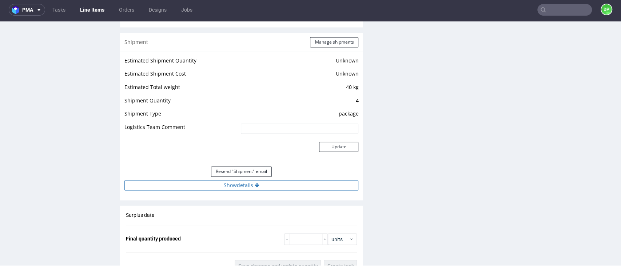
click at [205, 182] on button "Show details" at bounding box center [241, 185] width 234 height 10
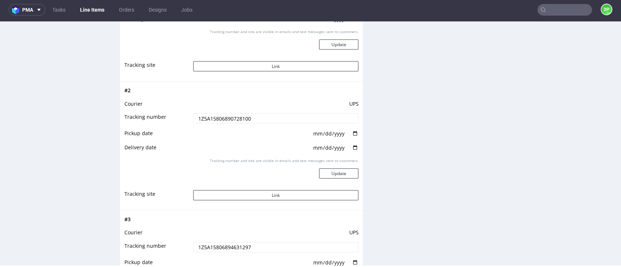
scroll to position [1165, 0]
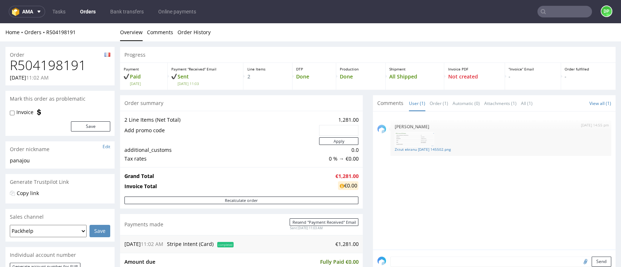
click at [505, 202] on div "11th Sep 25 | 14:55 pm Dominika Piątek Zrzut ekranu 2025-09-11 145502.png" at bounding box center [496, 183] width 238 height 134
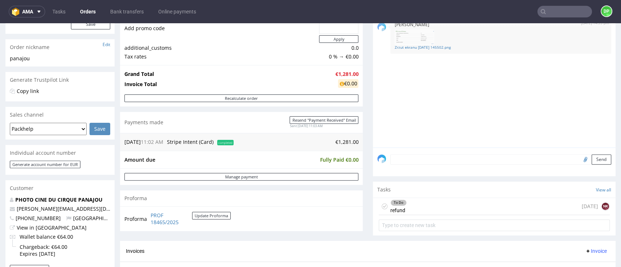
scroll to position [146, 0]
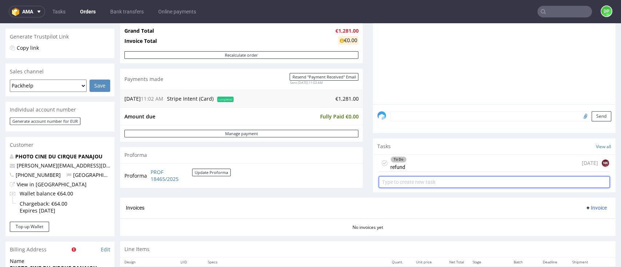
click at [469, 177] on input "text" at bounding box center [494, 182] width 231 height 12
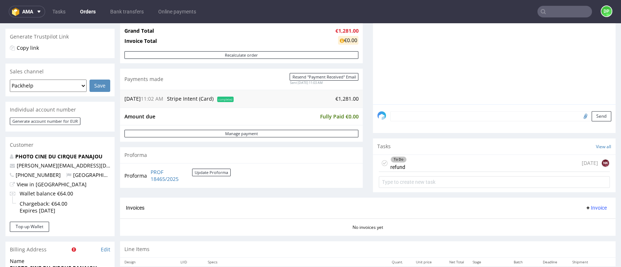
click at [465, 167] on div "To Do refund 6 days ago NK" at bounding box center [494, 163] width 231 height 17
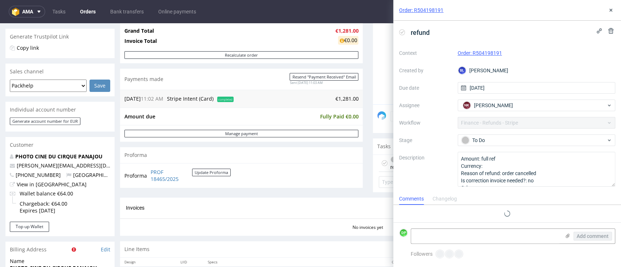
scroll to position [6, 0]
click at [608, 7] on icon at bounding box center [611, 10] width 6 height 6
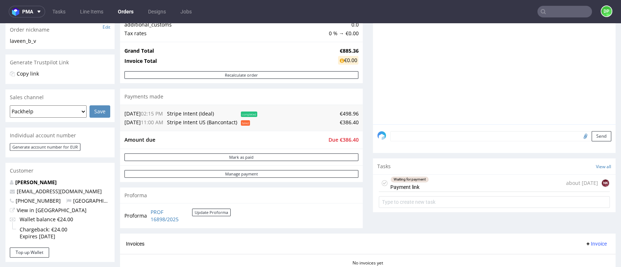
scroll to position [97, 0]
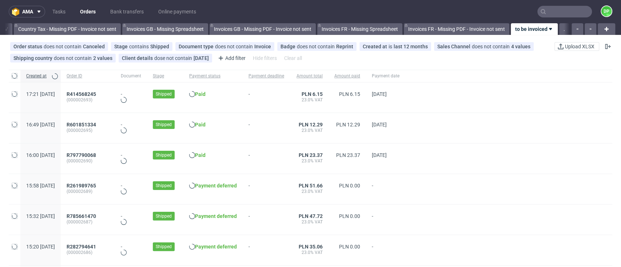
scroll to position [0, 849]
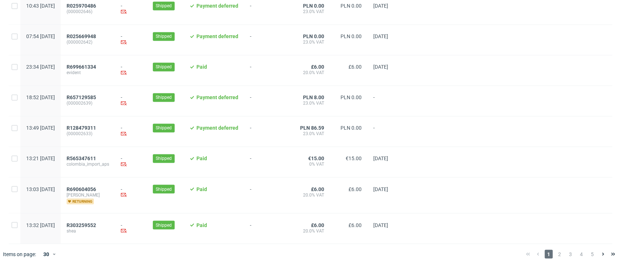
scroll to position [765, 0]
click at [556, 254] on span "2" at bounding box center [560, 254] width 8 height 9
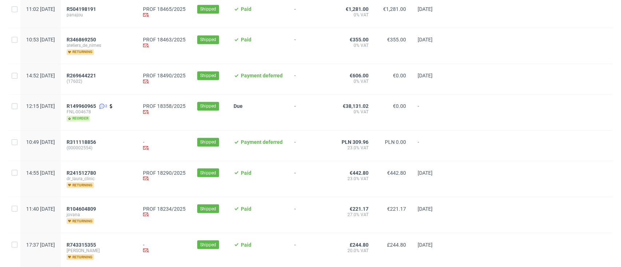
scroll to position [728, 0]
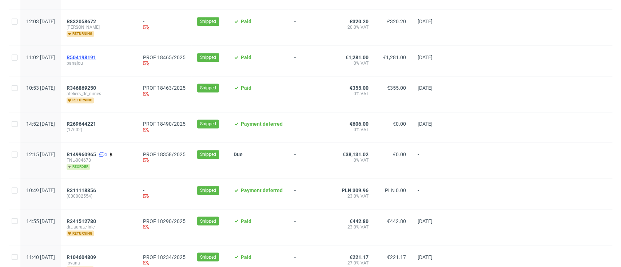
click at [96, 58] on span "R504198191" at bounding box center [81, 58] width 29 height 6
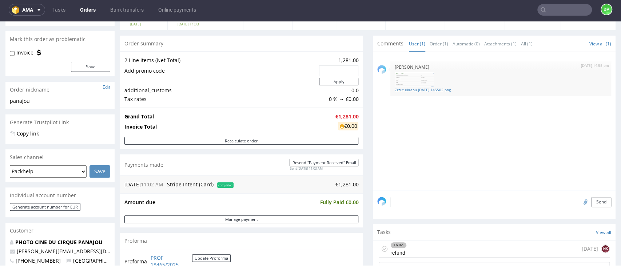
scroll to position [48, 0]
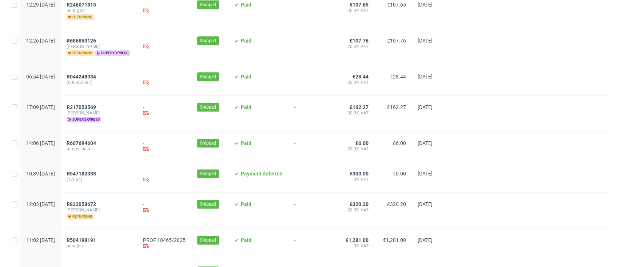
scroll to position [642, 0]
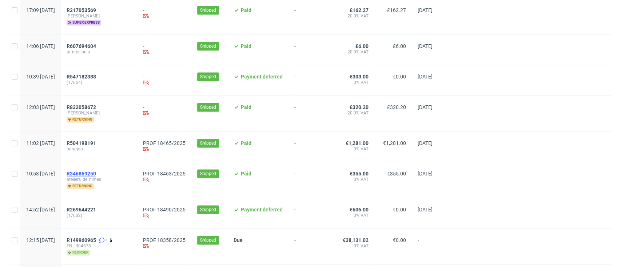
click at [96, 173] on span "R346869250" at bounding box center [81, 174] width 29 height 6
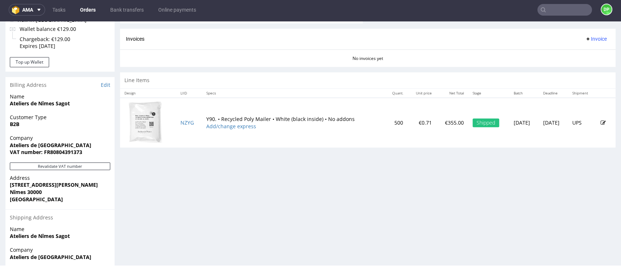
scroll to position [368, 0]
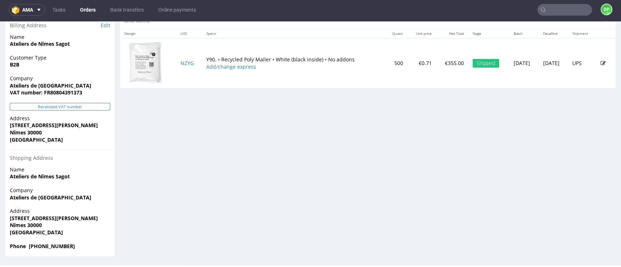
click at [53, 106] on button "Revalidate VAT number" at bounding box center [60, 107] width 100 height 8
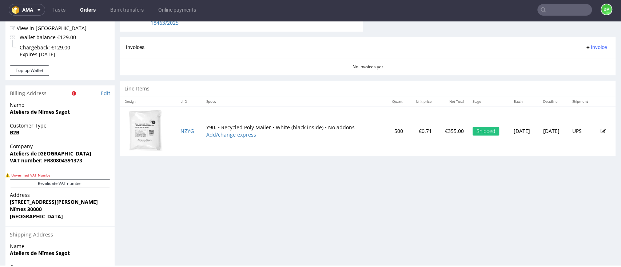
scroll to position [280, 0]
